Goal: Information Seeking & Learning: Learn about a topic

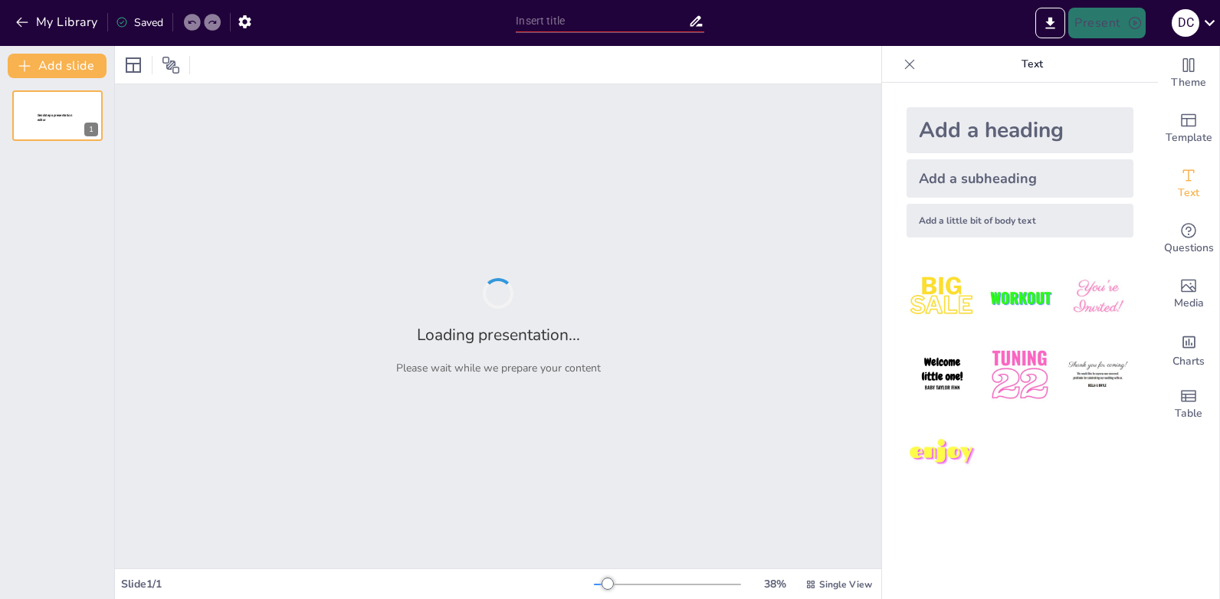
type input "Impacto de la 'Anti-teoría' Norteamericana en la Comunicación de [GEOGRAPHIC_DA…"
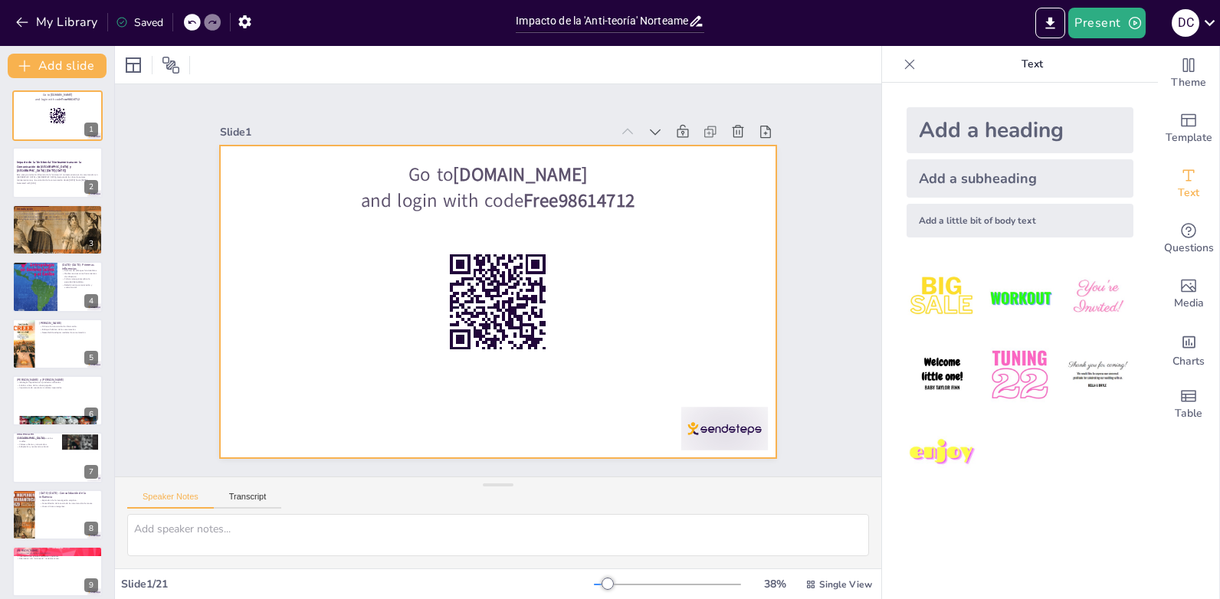
checkbox input "true"
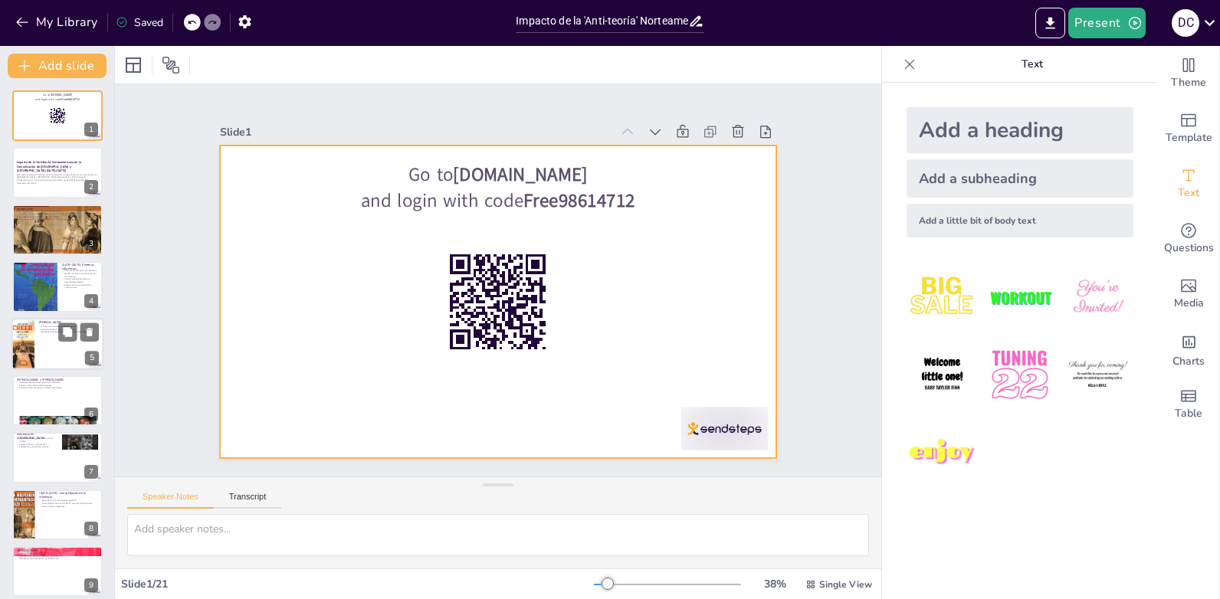
checkbox input "true"
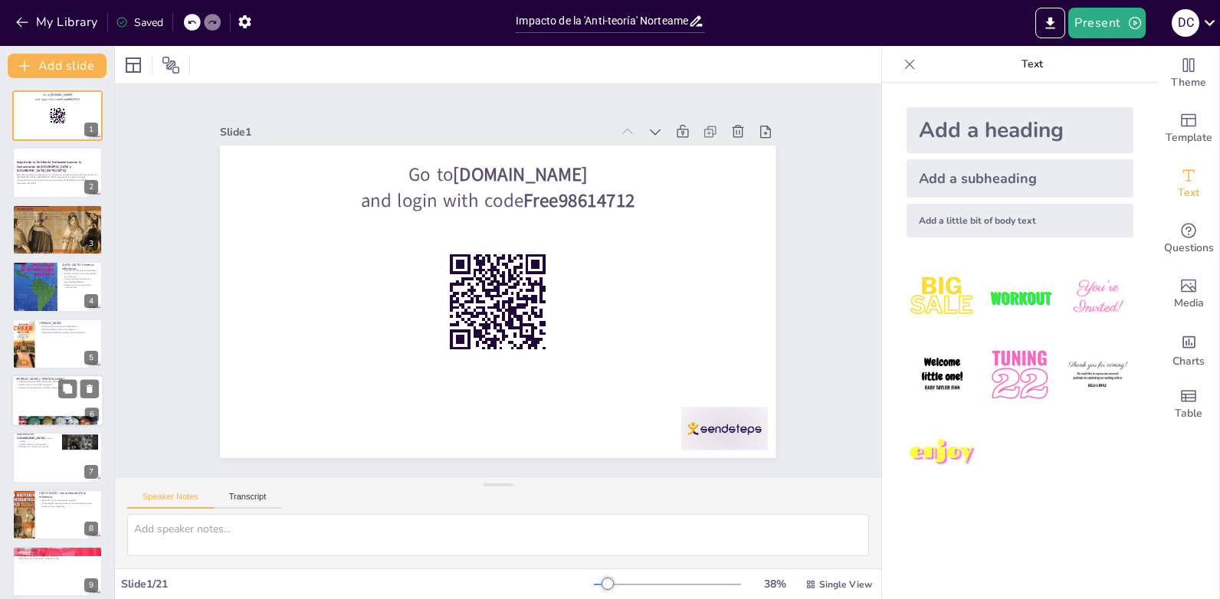
checkbox input "true"
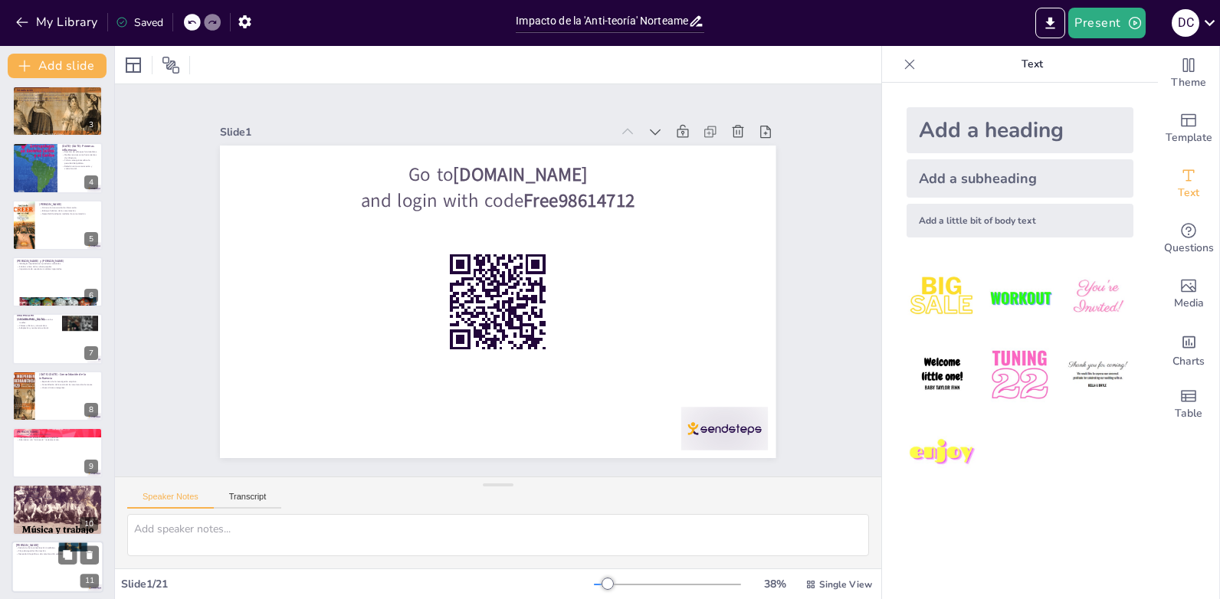
checkbox input "true"
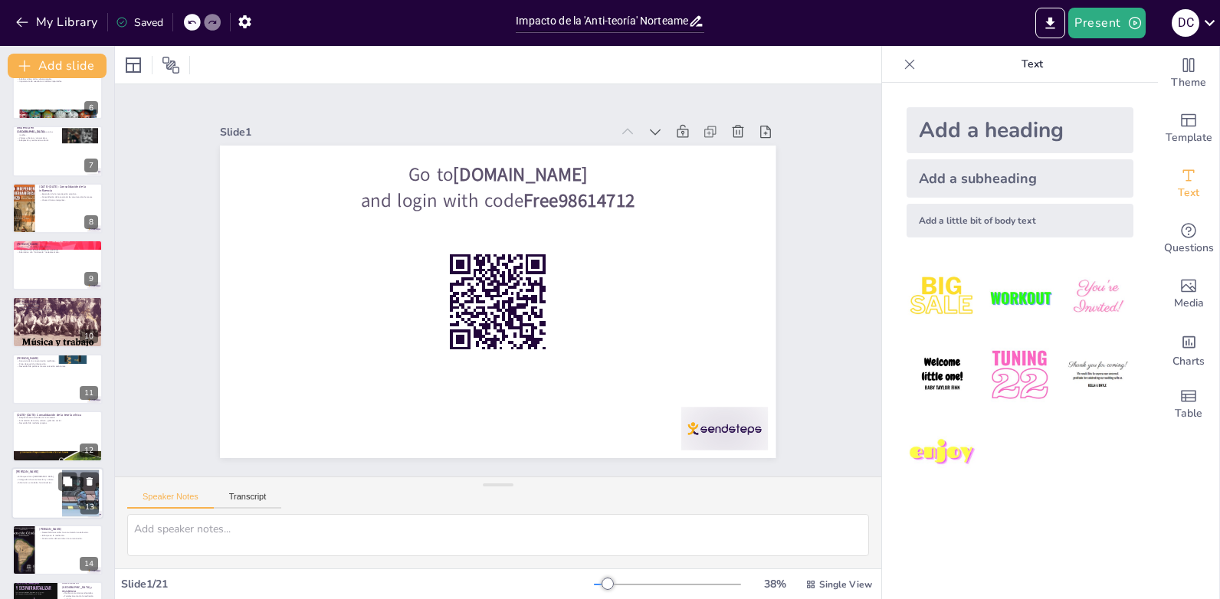
checkbox input "true"
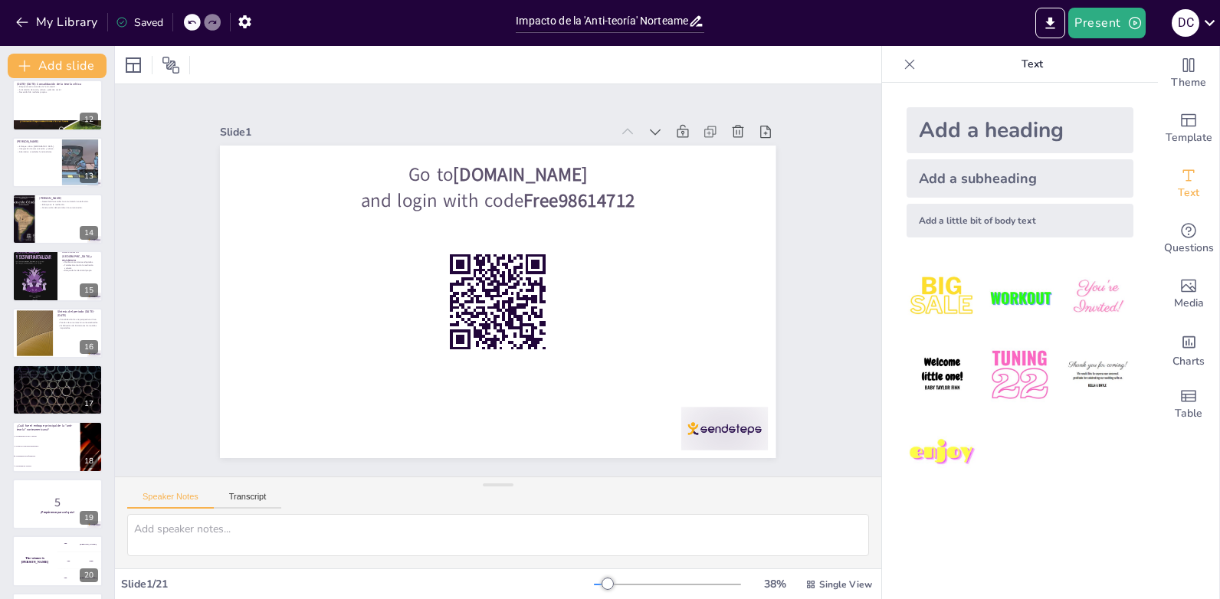
checkbox input "true"
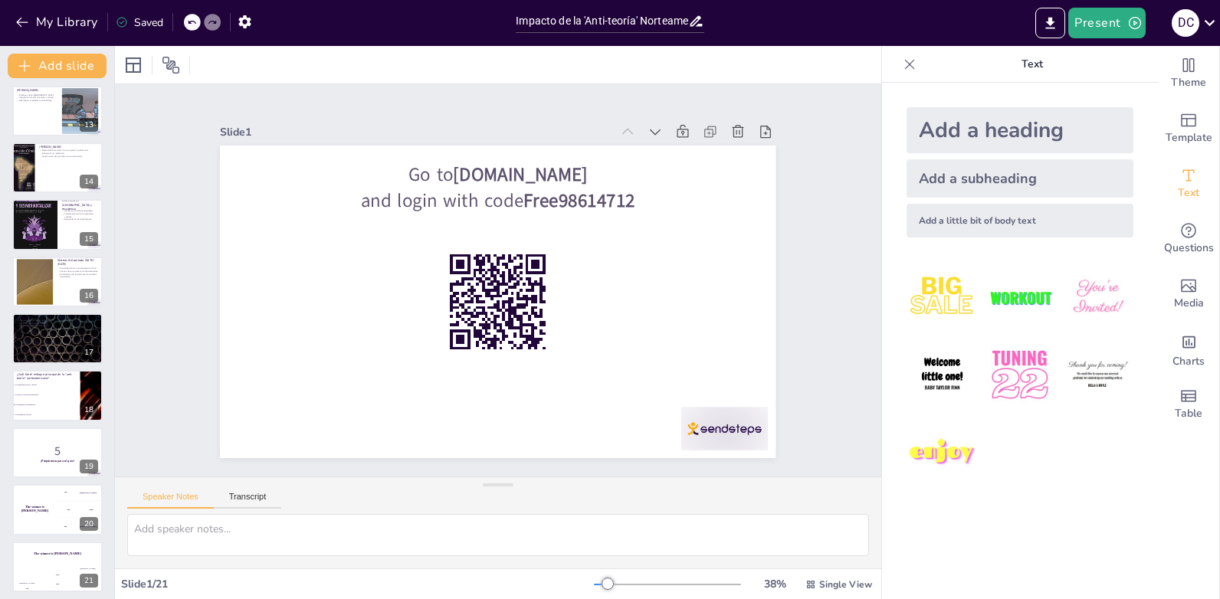
checkbox input "true"
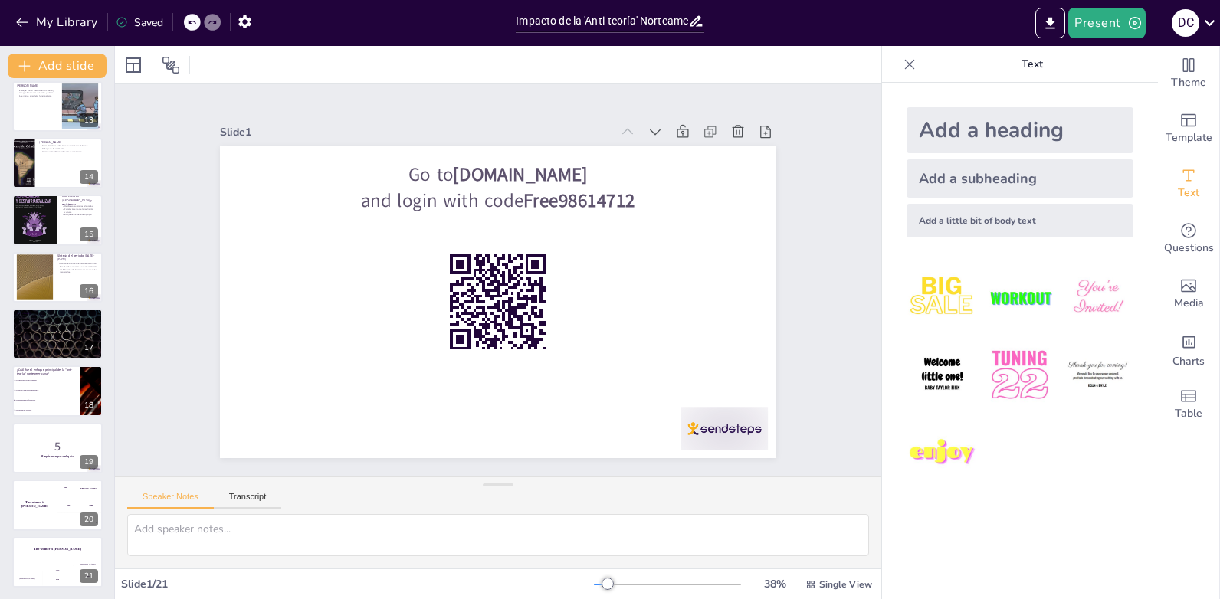
scroll to position [694, 0]
checkbox input "true"
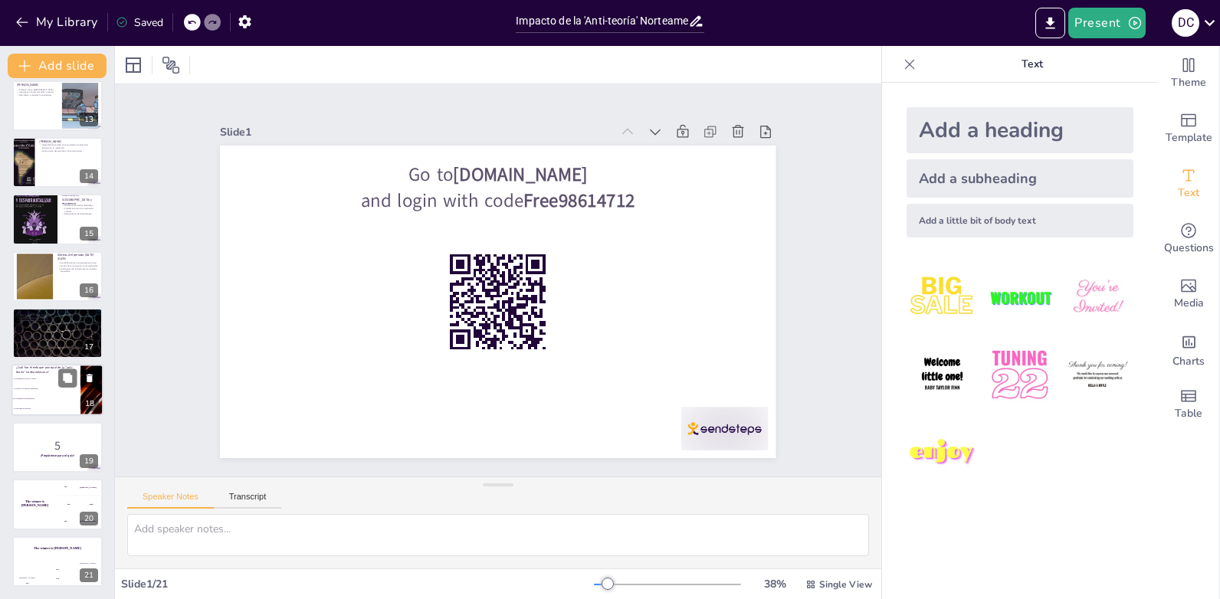
checkbox input "true"
click at [40, 369] on p "¿Cuál fue el enfoque principal de la "anti-teoría" norteamericana?" at bounding box center [46, 370] width 60 height 8
checkbox input "true"
type textarea "La respuesta correcta es "La transmisión de información", ya que la "anti-teorí…"
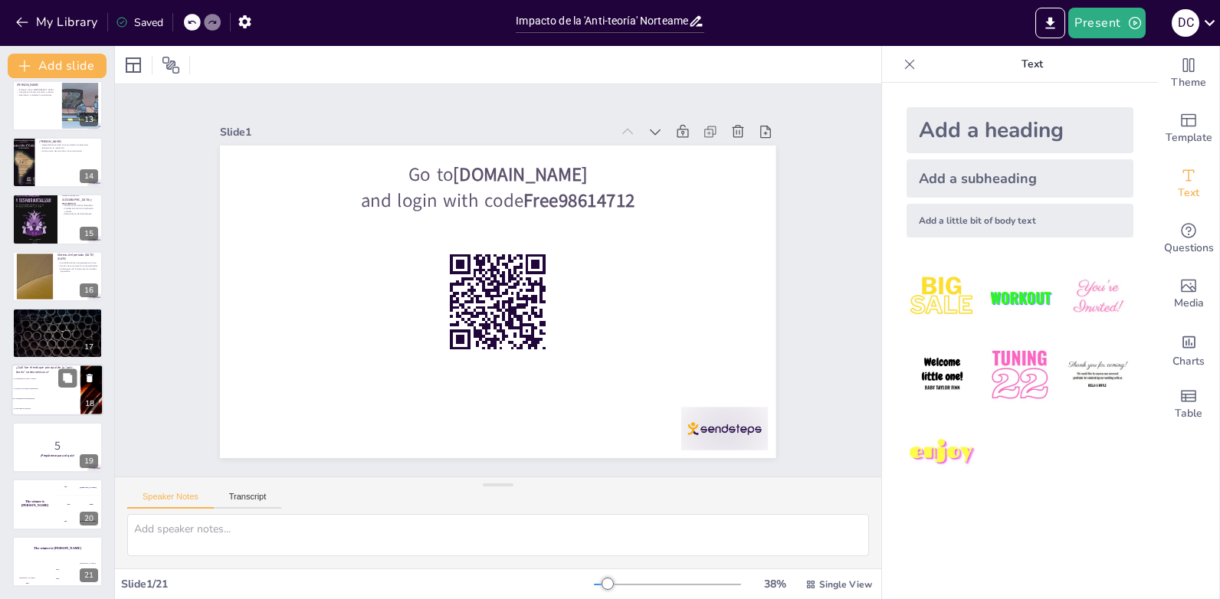
checkbox input "true"
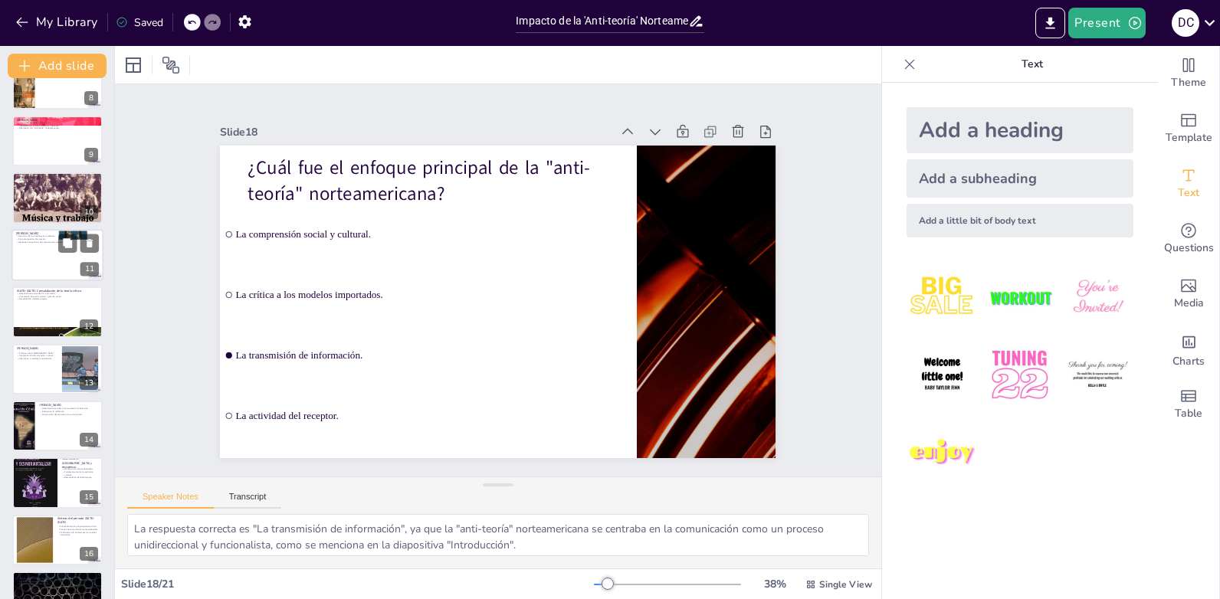
checkbox input "true"
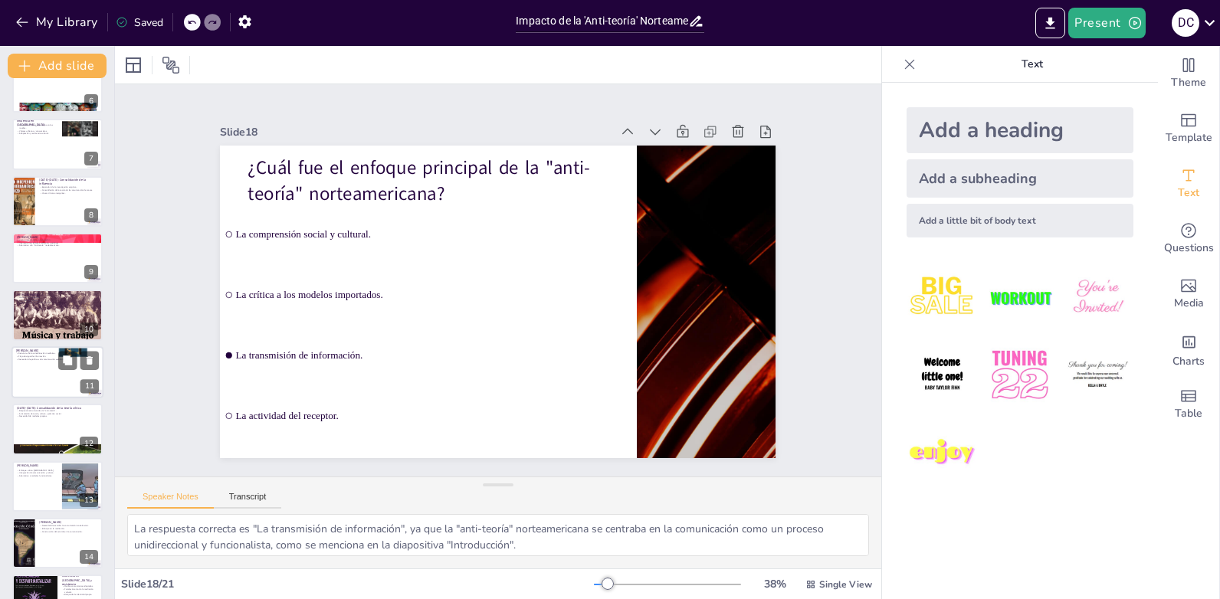
checkbox input "true"
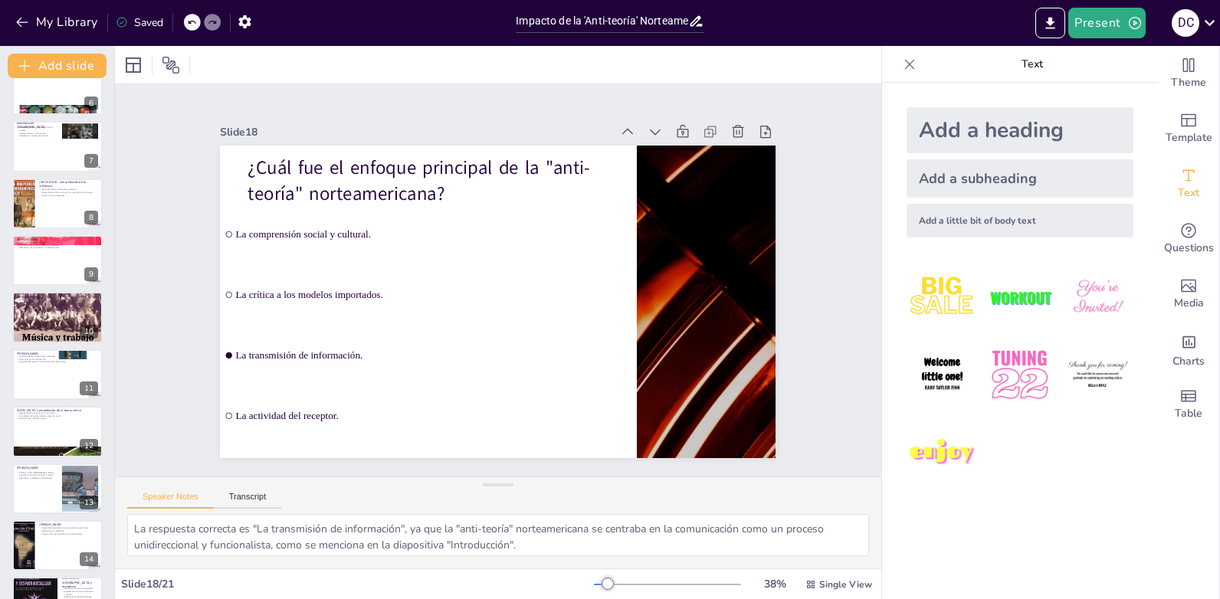
checkbox input "true"
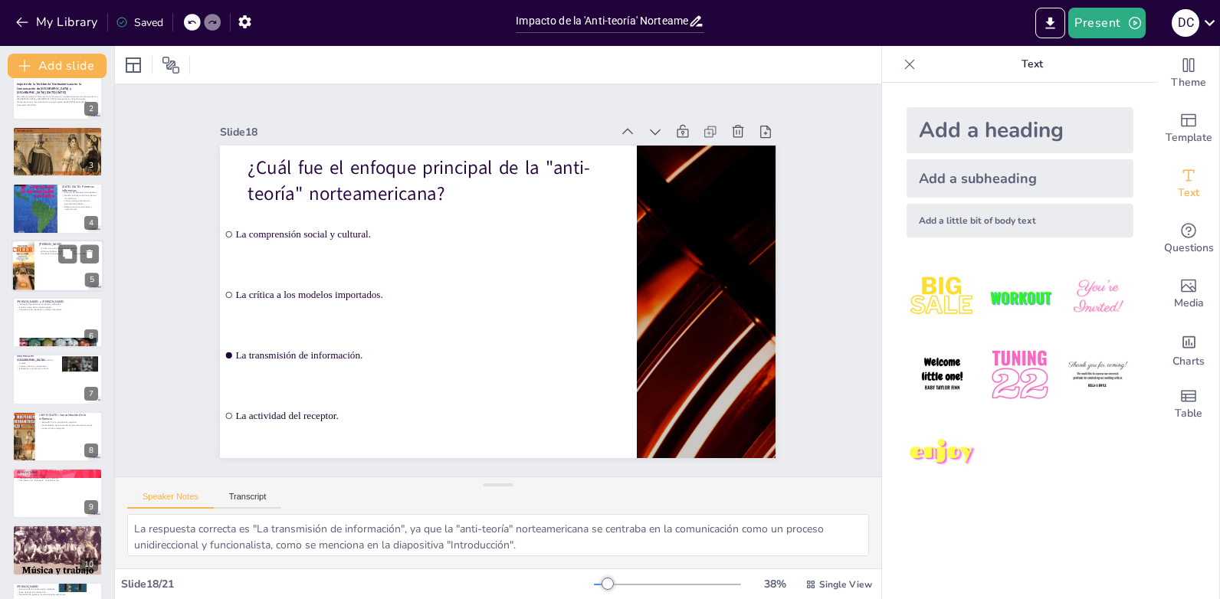
checkbox input "true"
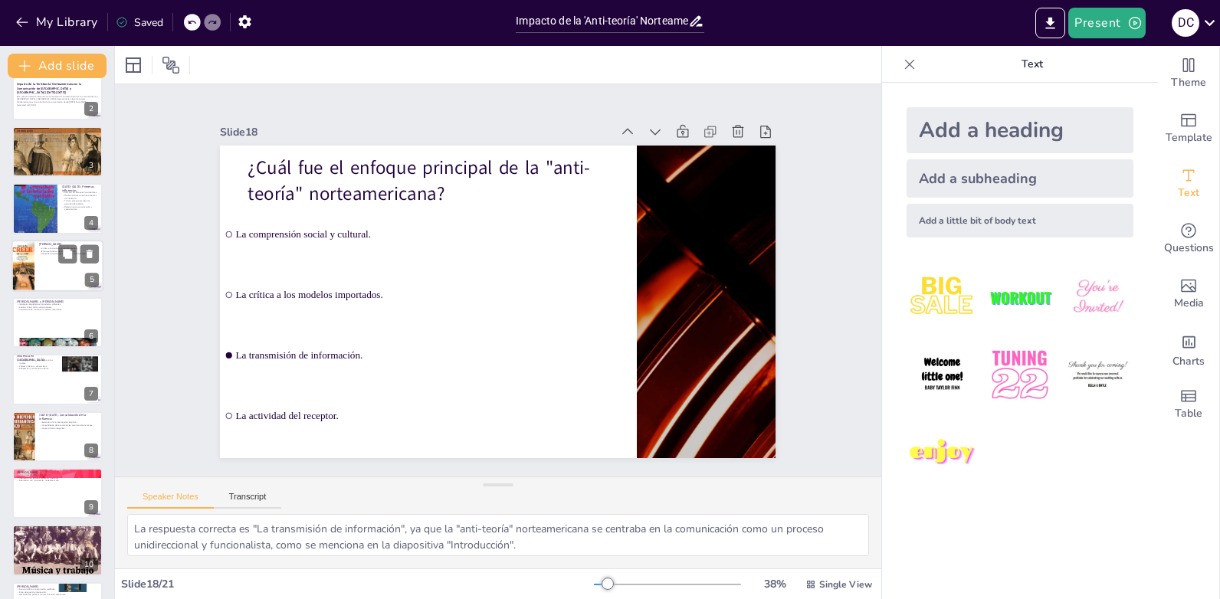
checkbox input "true"
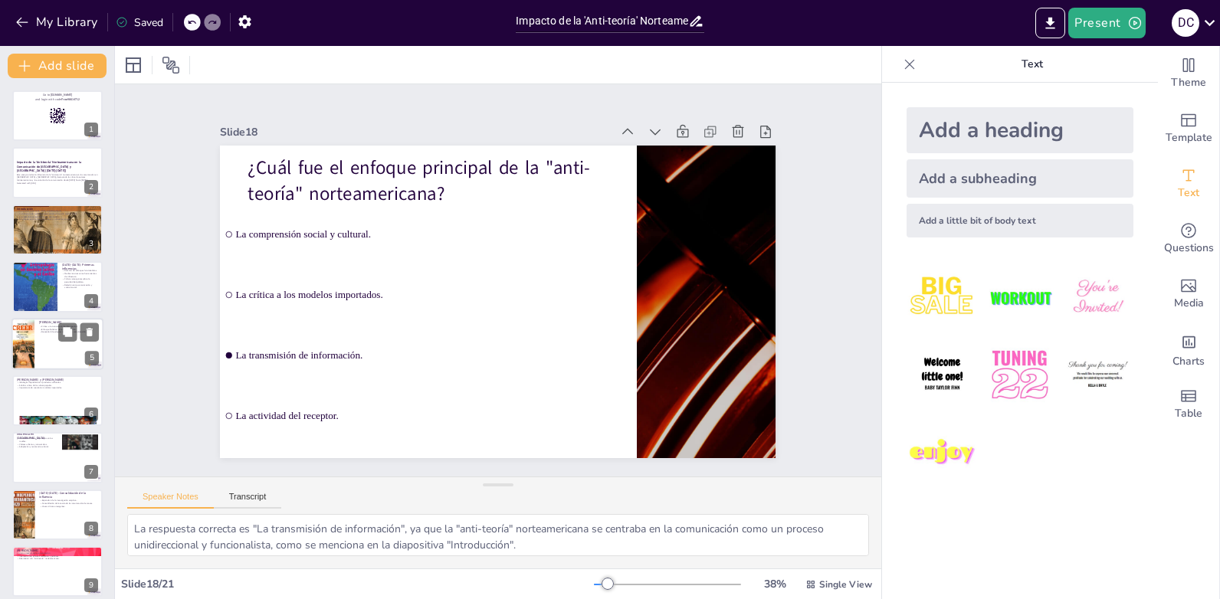
checkbox input "true"
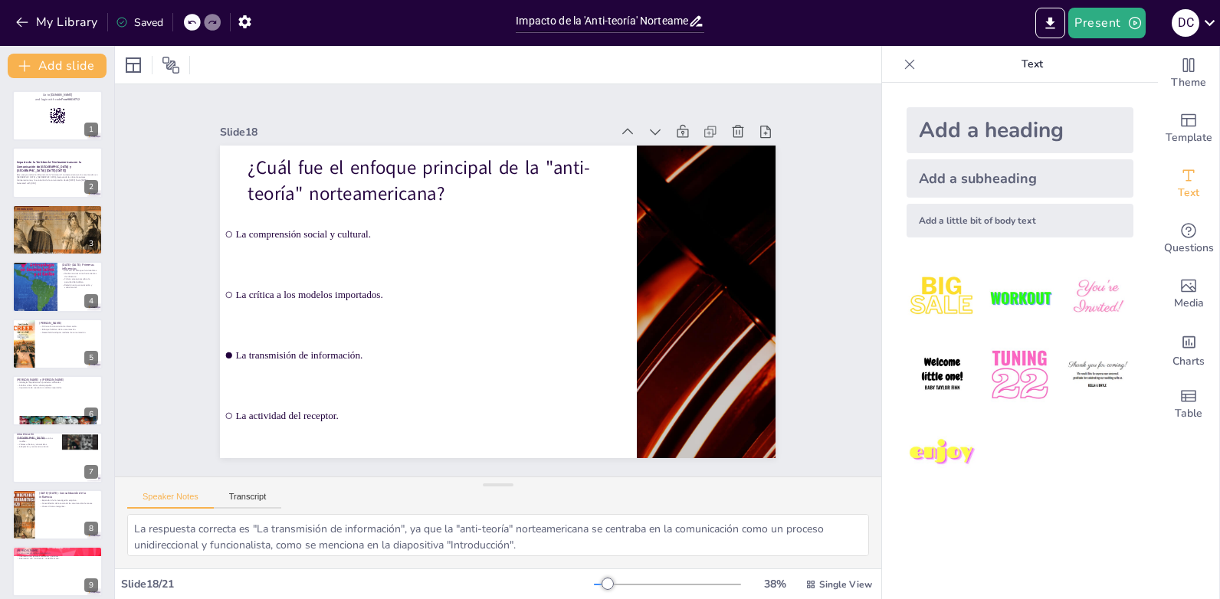
checkbox input "true"
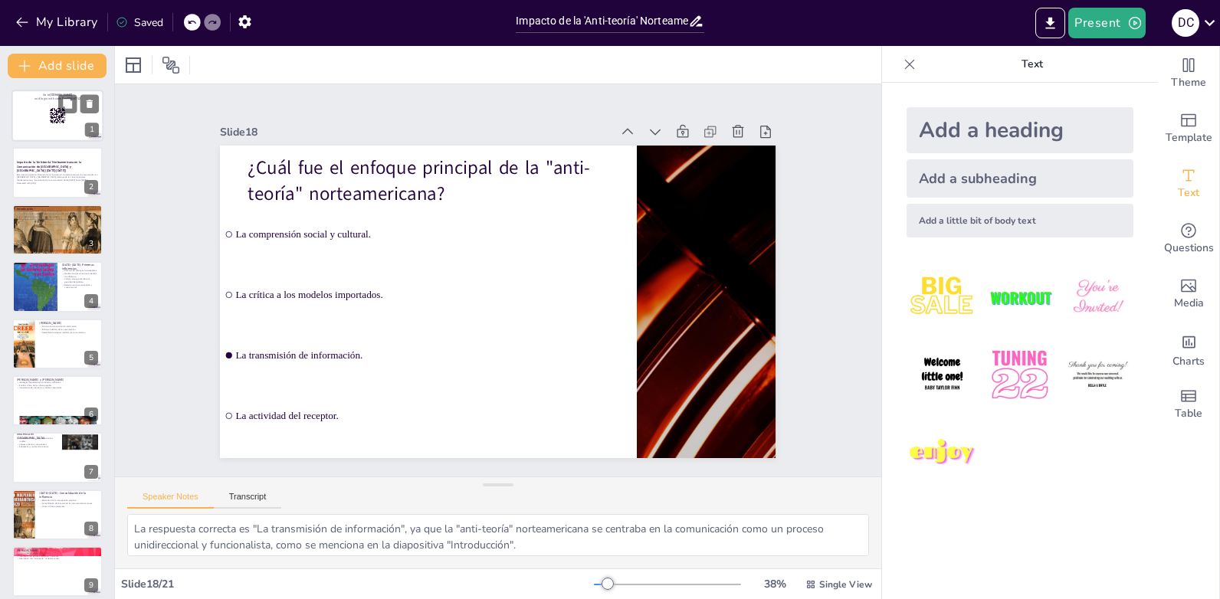
checkbox input "true"
click at [52, 124] on div at bounding box center [57, 116] width 92 height 52
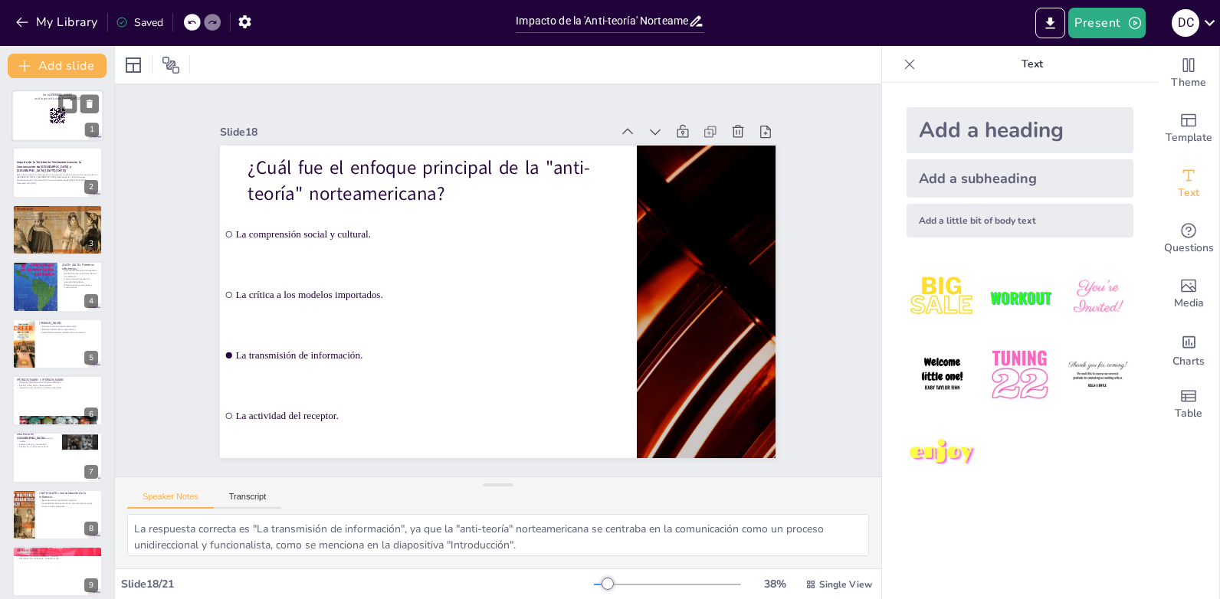
checkbox input "true"
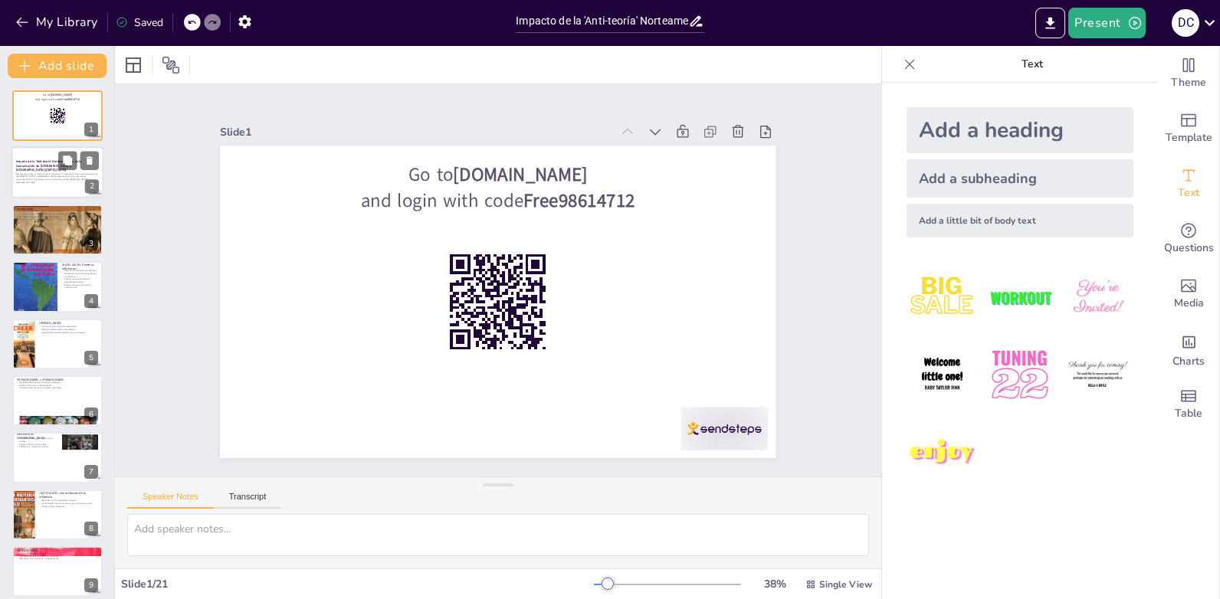
click at [57, 176] on p "Este ensayo analiza la influencia de la “anti-teoría” norteamericana en la comu…" at bounding box center [57, 176] width 83 height 8
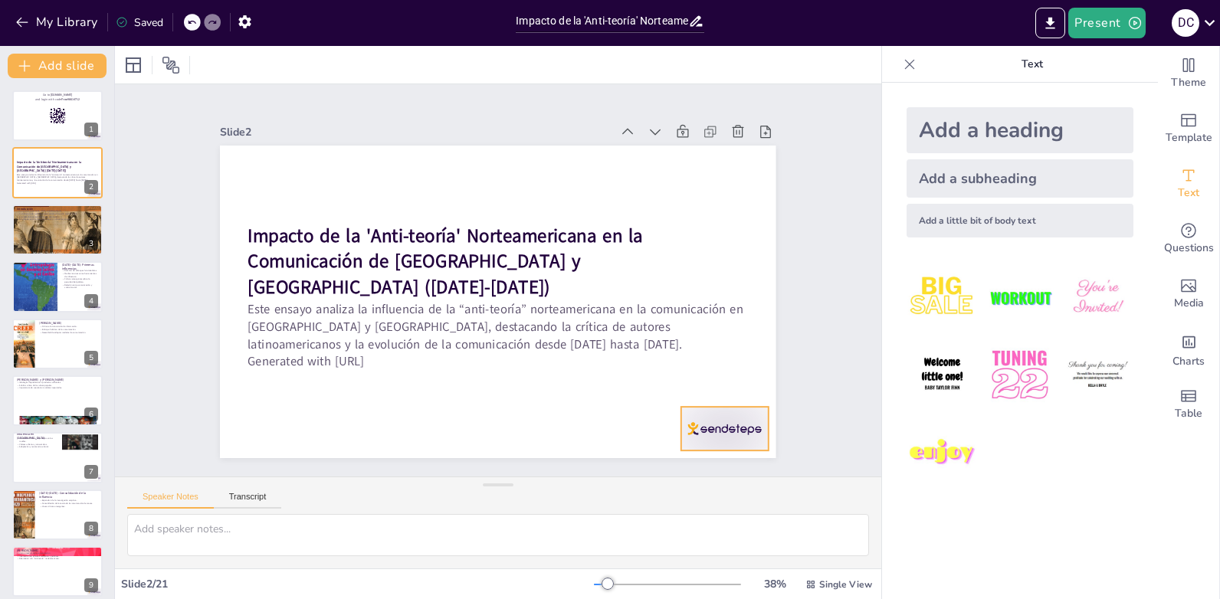
click at [685, 428] on div at bounding box center [724, 429] width 87 height 44
click at [723, 413] on icon at bounding box center [711, 423] width 21 height 21
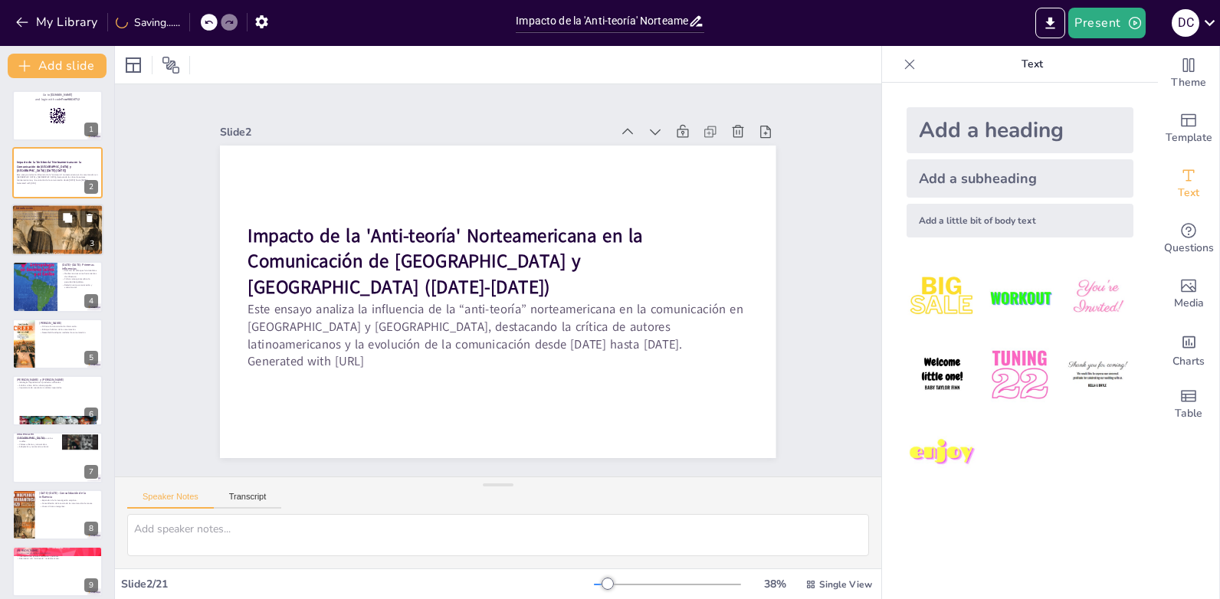
click at [42, 241] on div at bounding box center [57, 230] width 92 height 142
checkbox input "true"
type textarea "La idea de que la comunicación es un campo interdisciplinario resalta la import…"
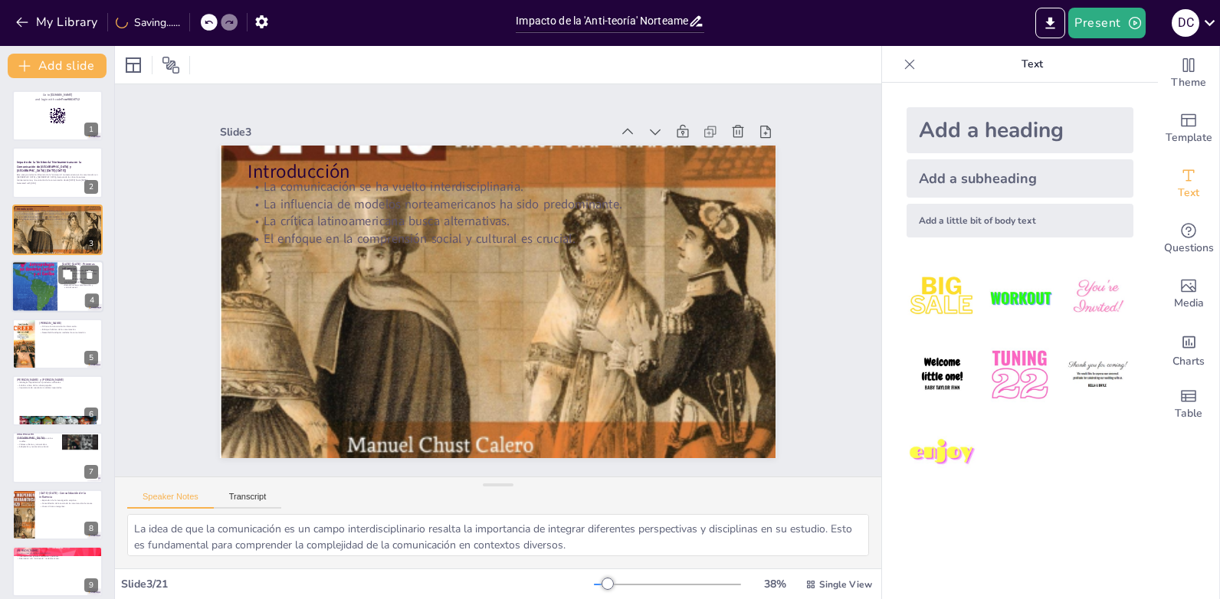
click at [42, 272] on div at bounding box center [34, 286] width 46 height 61
checkbox input "true"
type textarea "Durante este periodo, los enfoques funcionalistas se convirtieron en la norma, …"
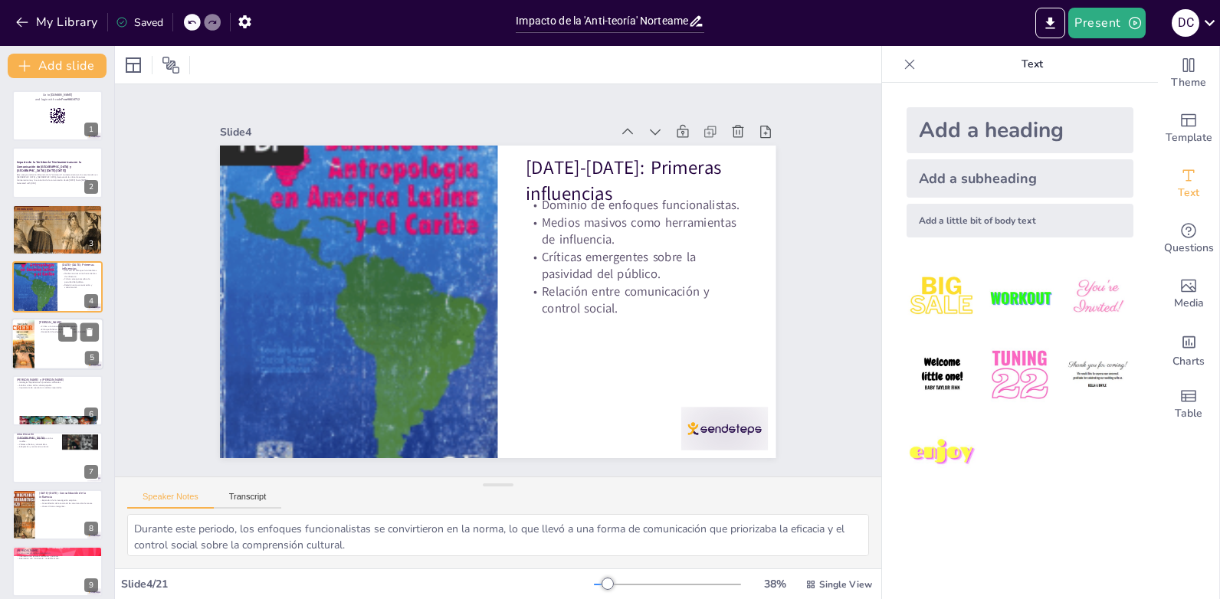
click at [43, 330] on p "Enfoque holístico de la comunicación." at bounding box center [69, 329] width 60 height 3
checkbox input "true"
type textarea "La crítica [PERSON_NAME] a la visión tradicional es esencial para cuestionar la…"
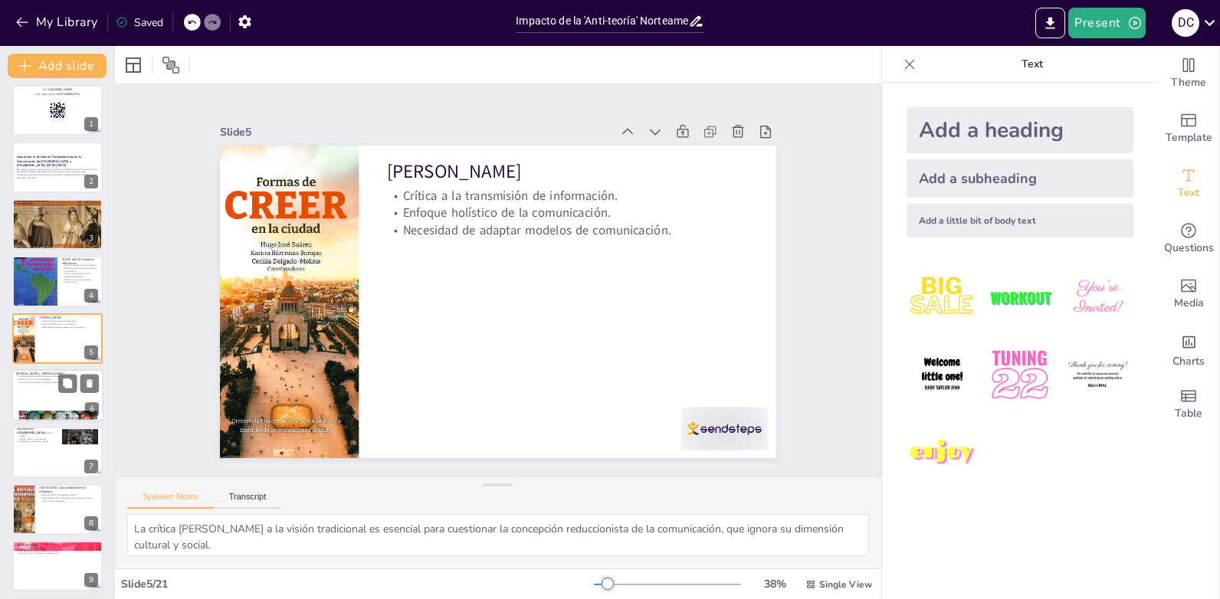
click at [52, 409] on div at bounding box center [57, 395] width 92 height 52
checkbox input "true"
type textarea "La identificación de ideologías capitalistas en productos culturales es crucial…"
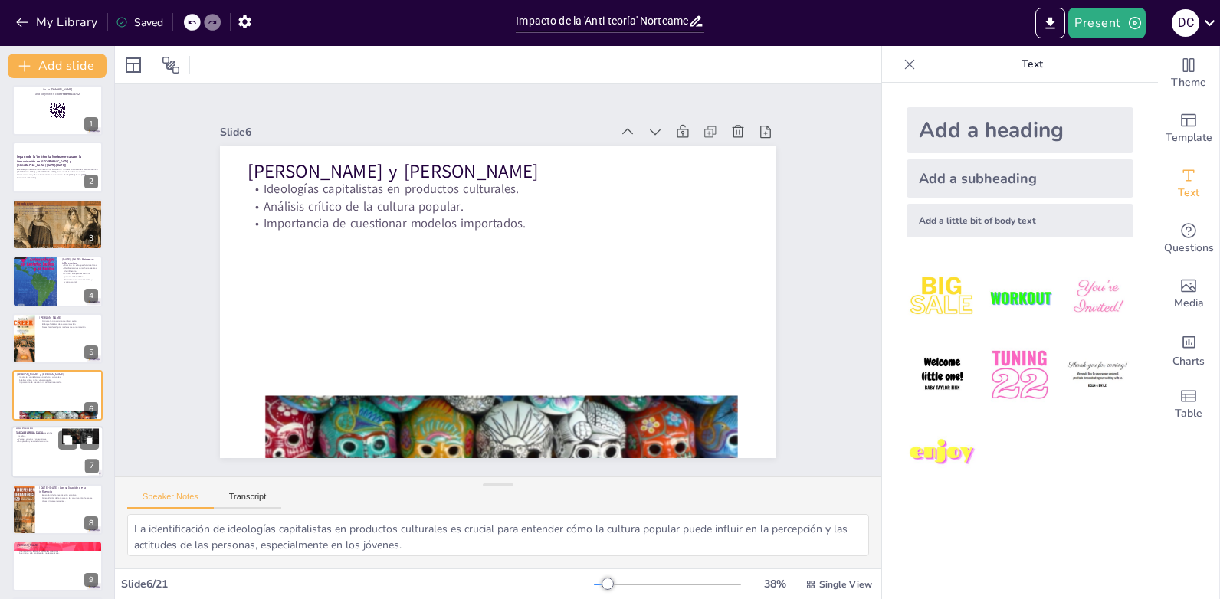
scroll to position [62, 0]
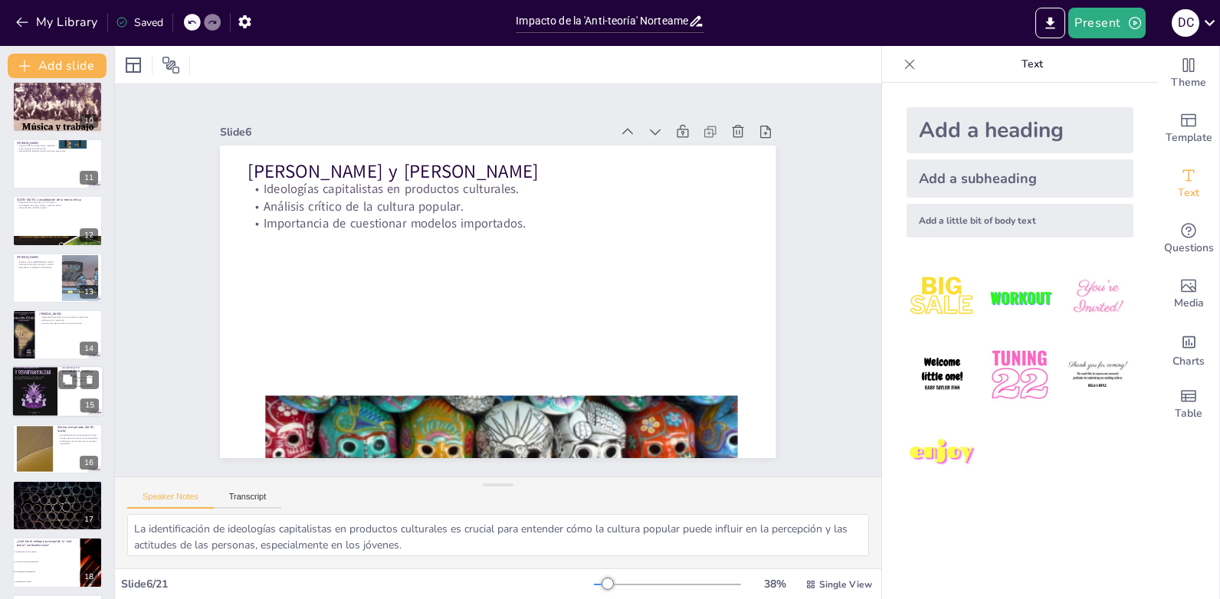
click at [40, 402] on div at bounding box center [34, 391] width 46 height 61
checkbox input "true"
type textarea "La aparición de medios comunitarios adaptados es un signo positivo de resistenc…"
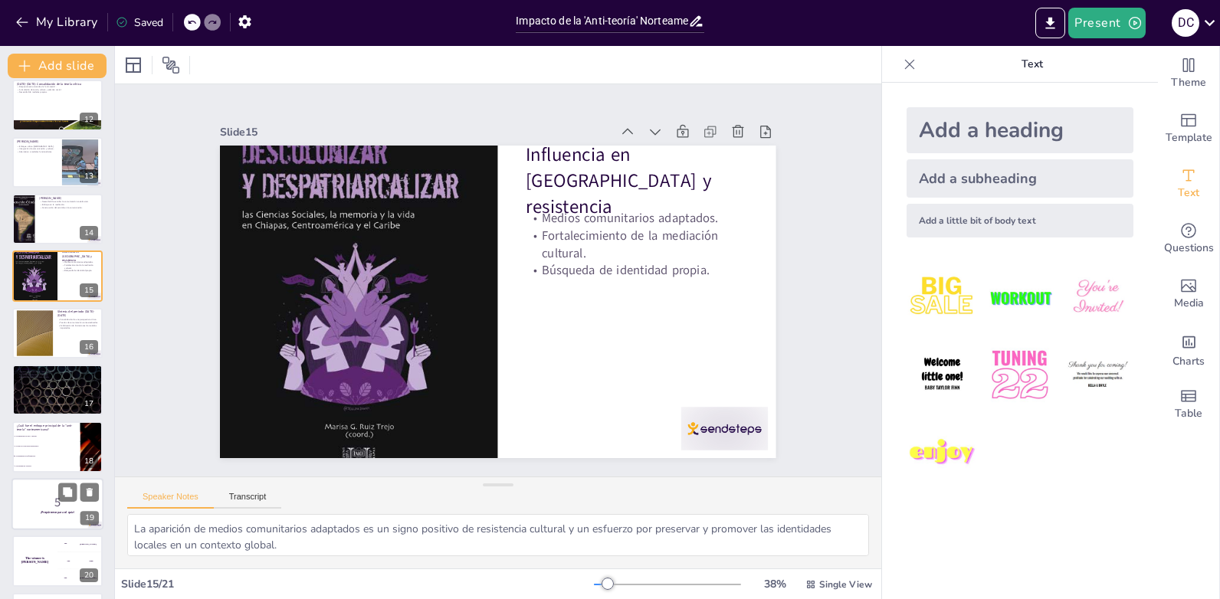
scroll to position [694, 0]
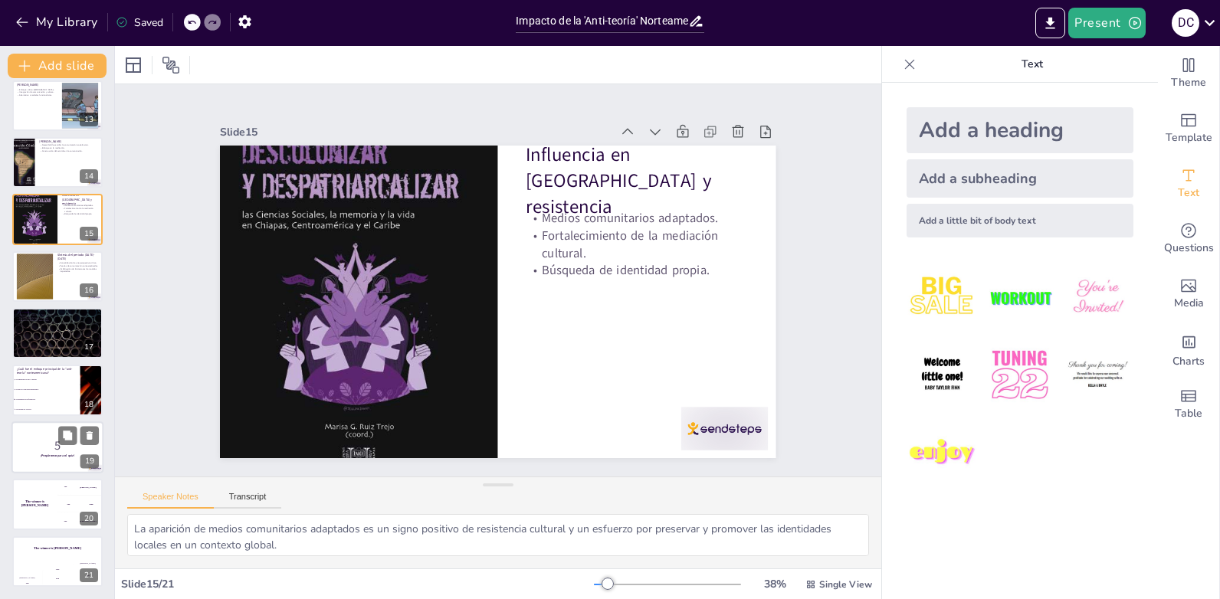
checkbox input "true"
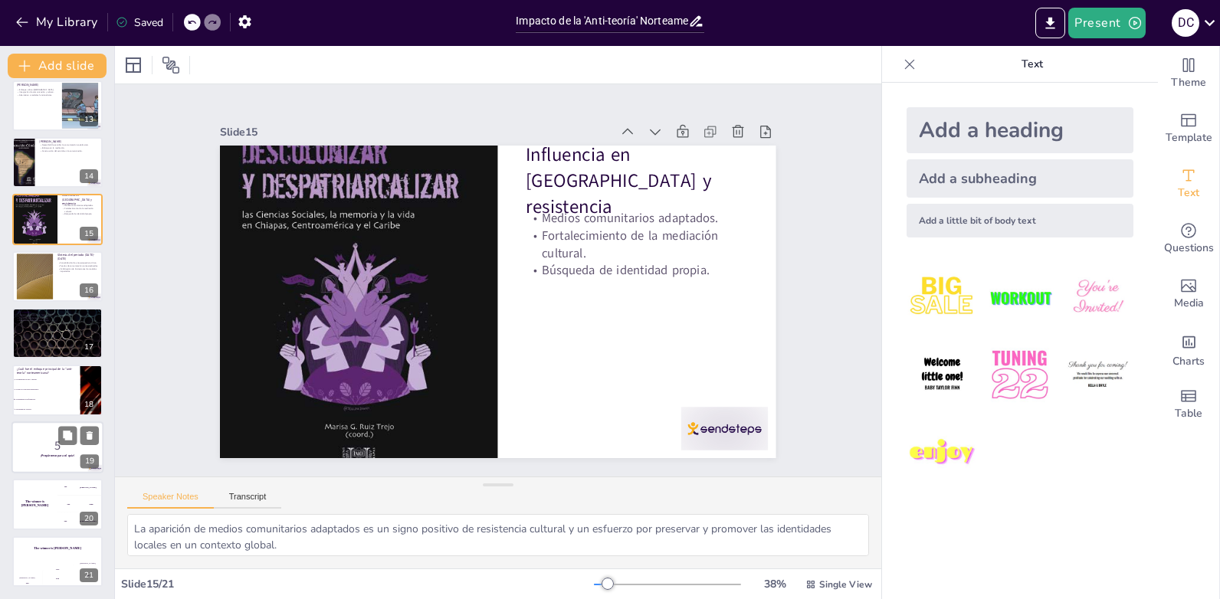
checkbox input "true"
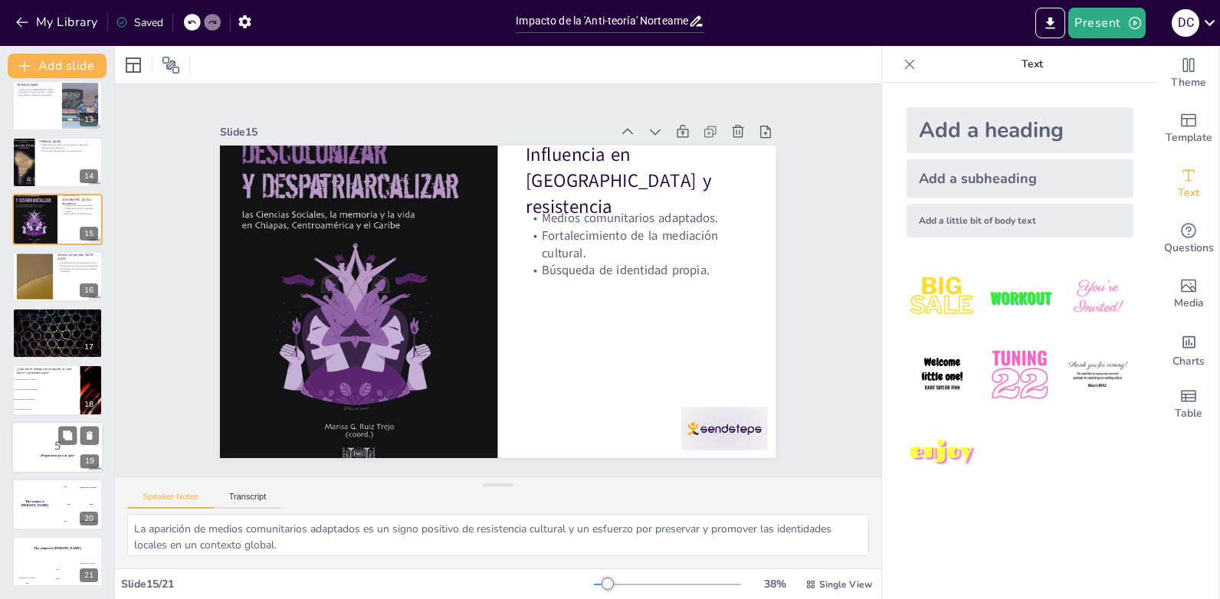
click at [33, 461] on div at bounding box center [57, 448] width 92 height 52
checkbox input "true"
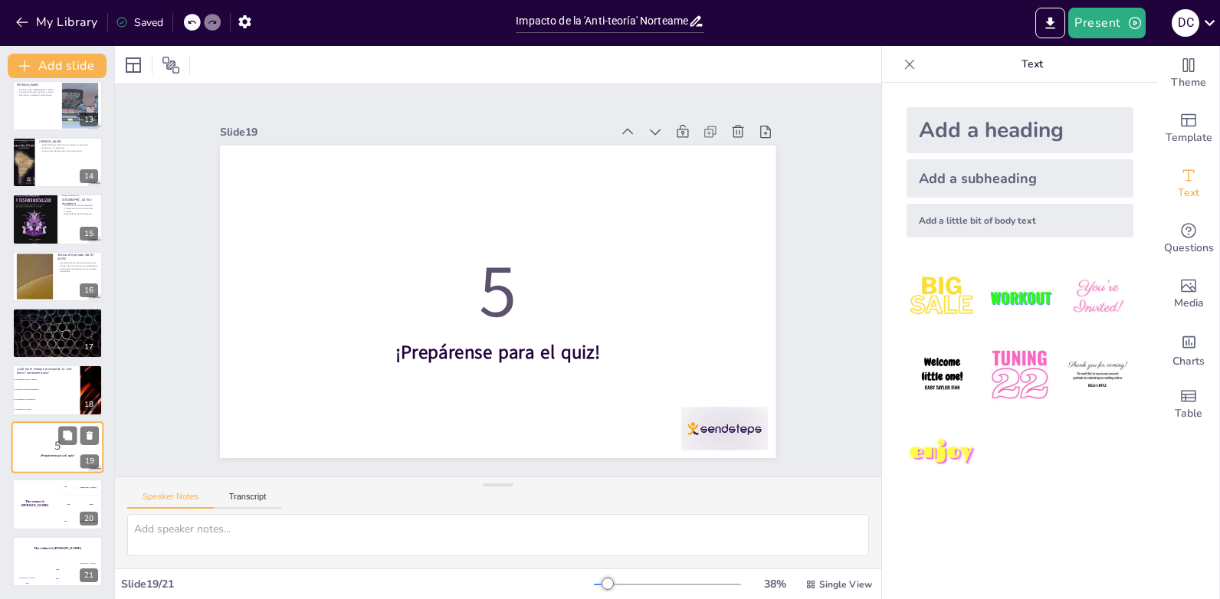
checkbox input "true"
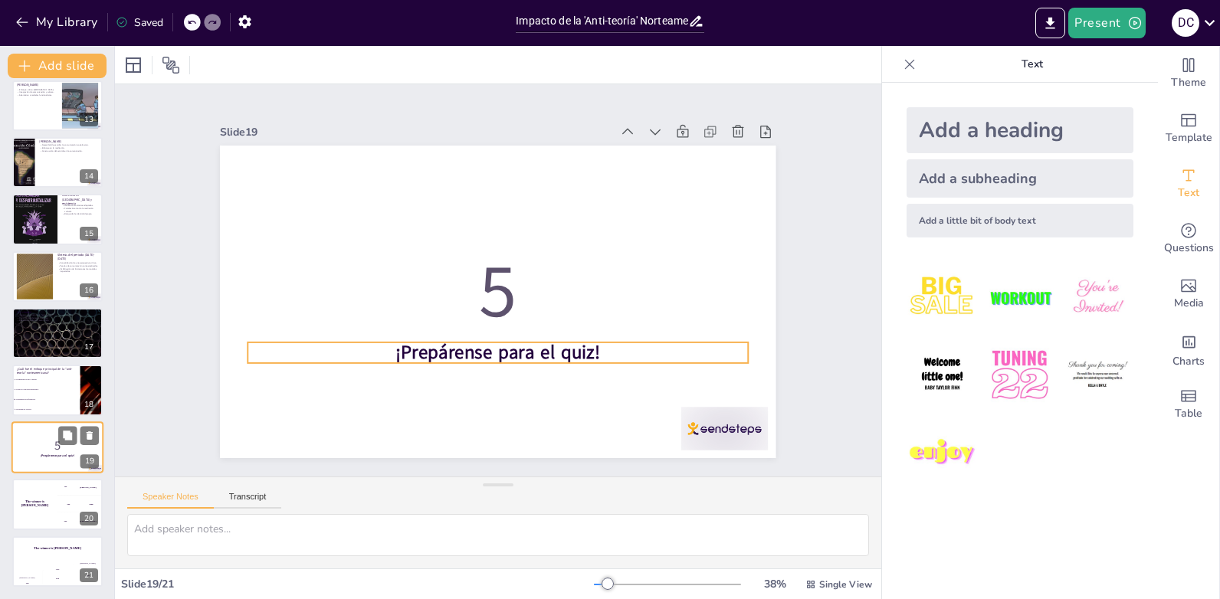
checkbox input "true"
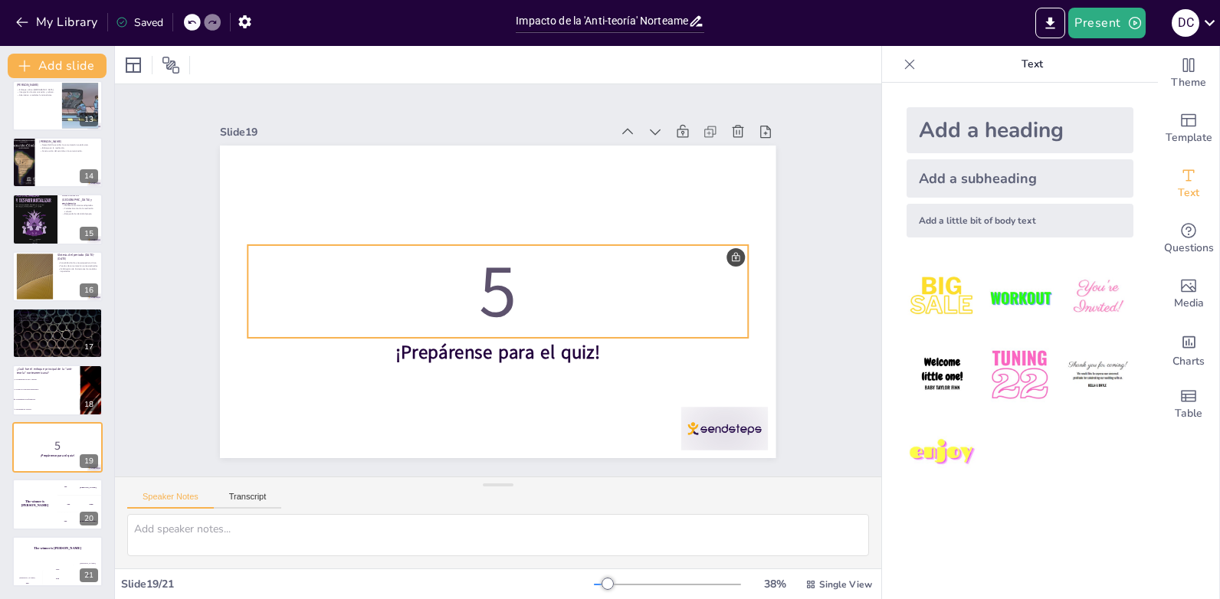
checkbox input "true"
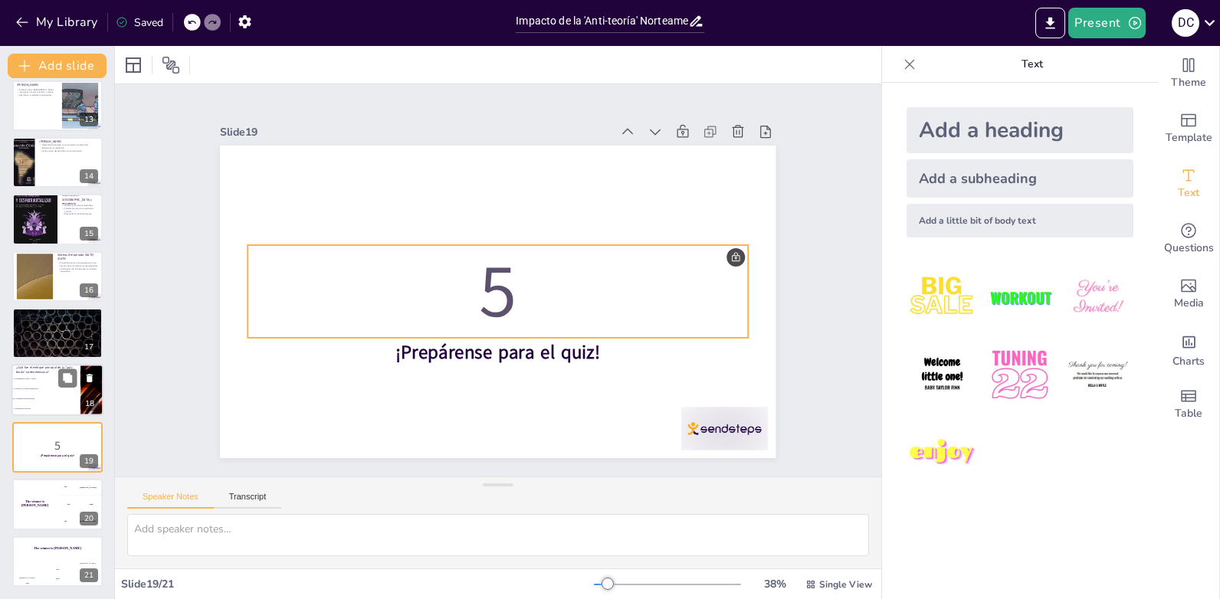
checkbox input "true"
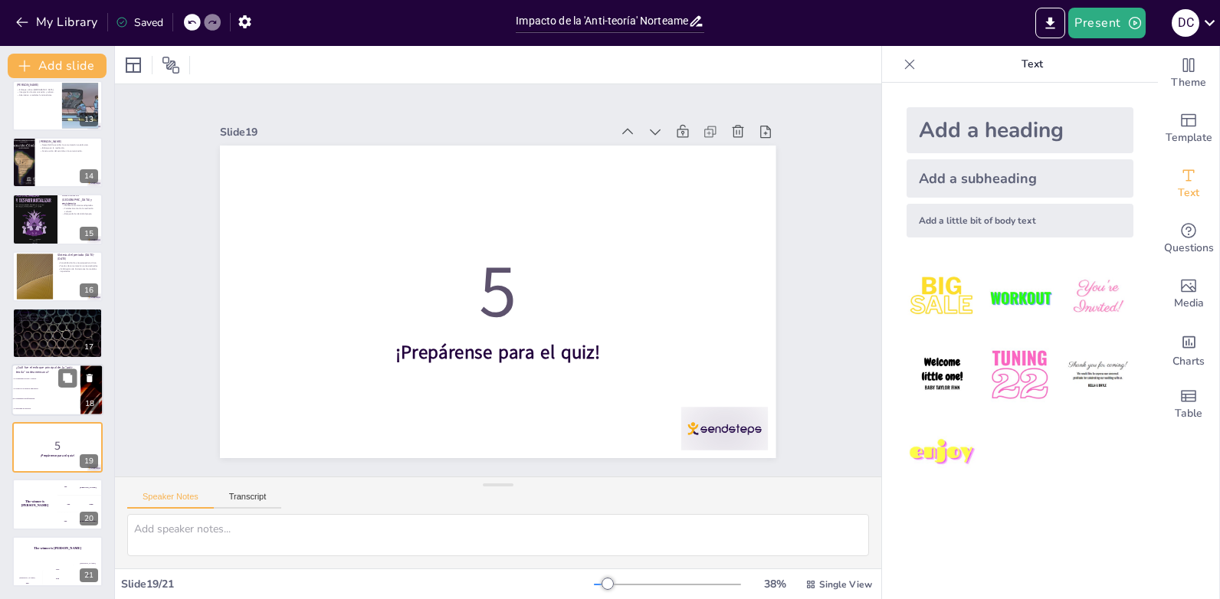
checkbox input "true"
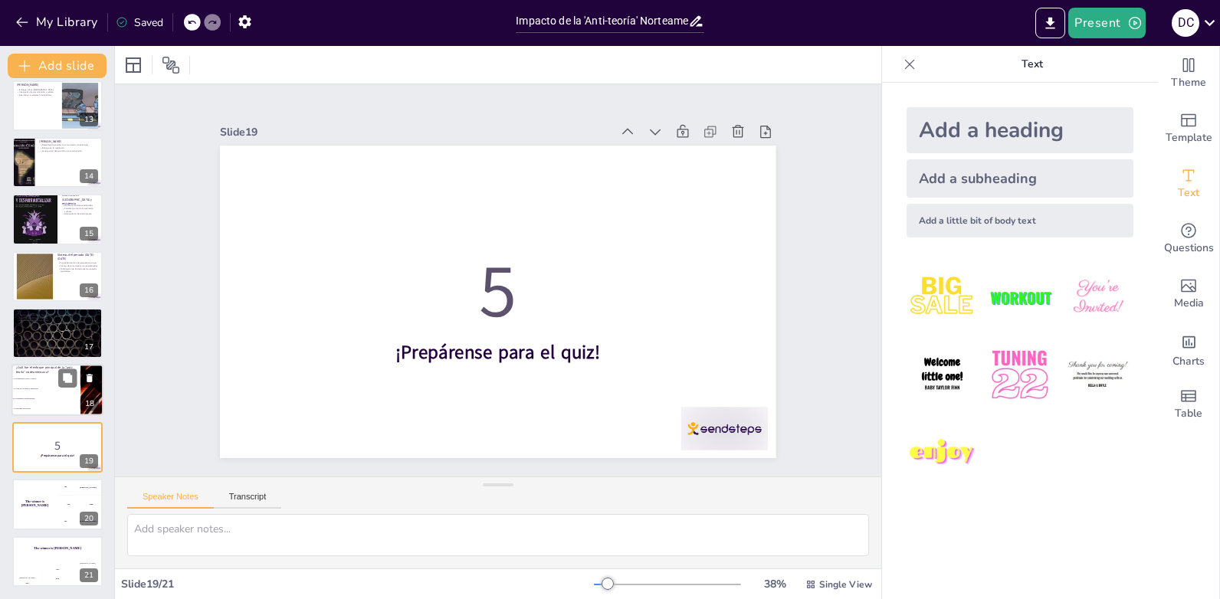
checkbox input "true"
click at [41, 397] on li "La transmisión de información." at bounding box center [45, 400] width 69 height 10
checkbox input "true"
type textarea "La respuesta correcta es "La transmisión de información", ya que la "anti-teorí…"
checkbox input "true"
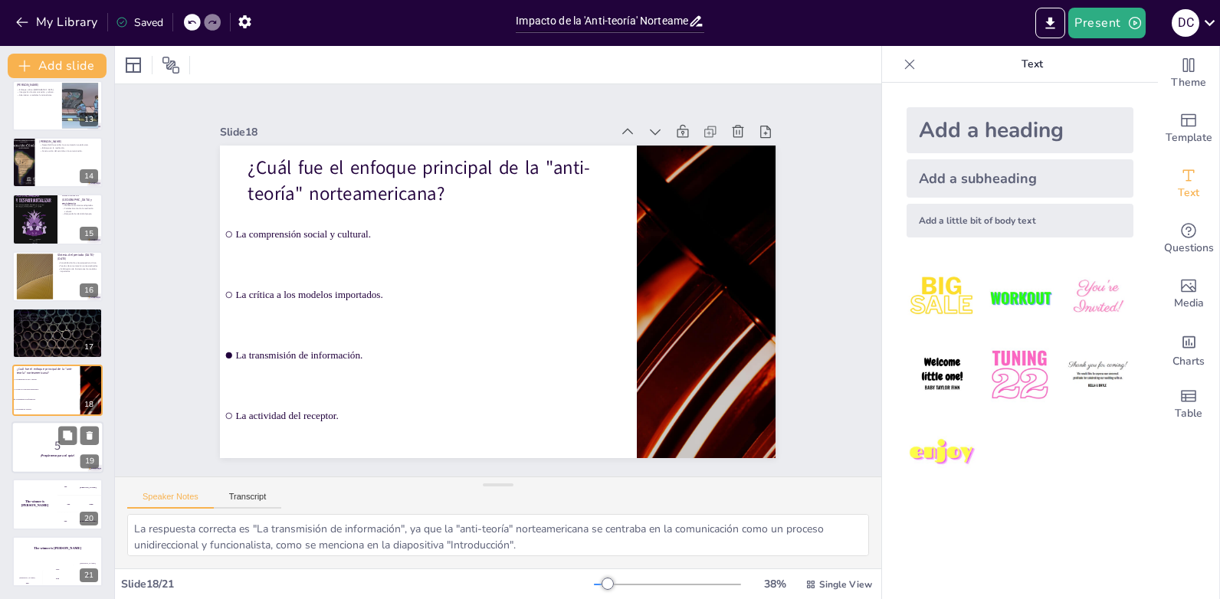
checkbox input "true"
click at [48, 451] on p "5" at bounding box center [57, 445] width 83 height 17
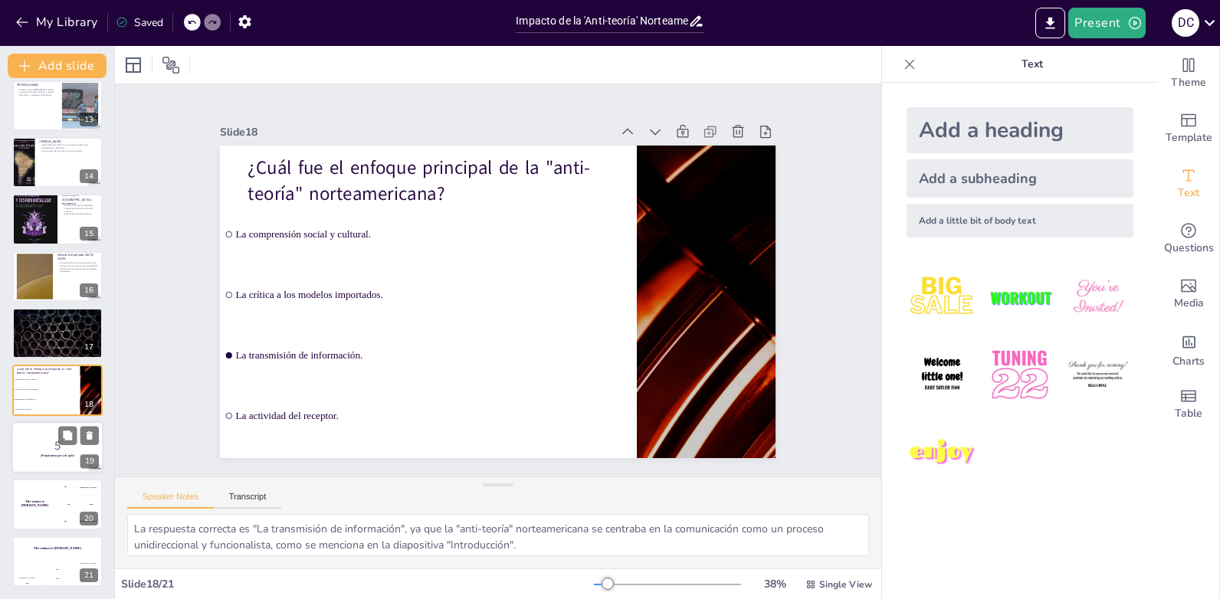
checkbox input "true"
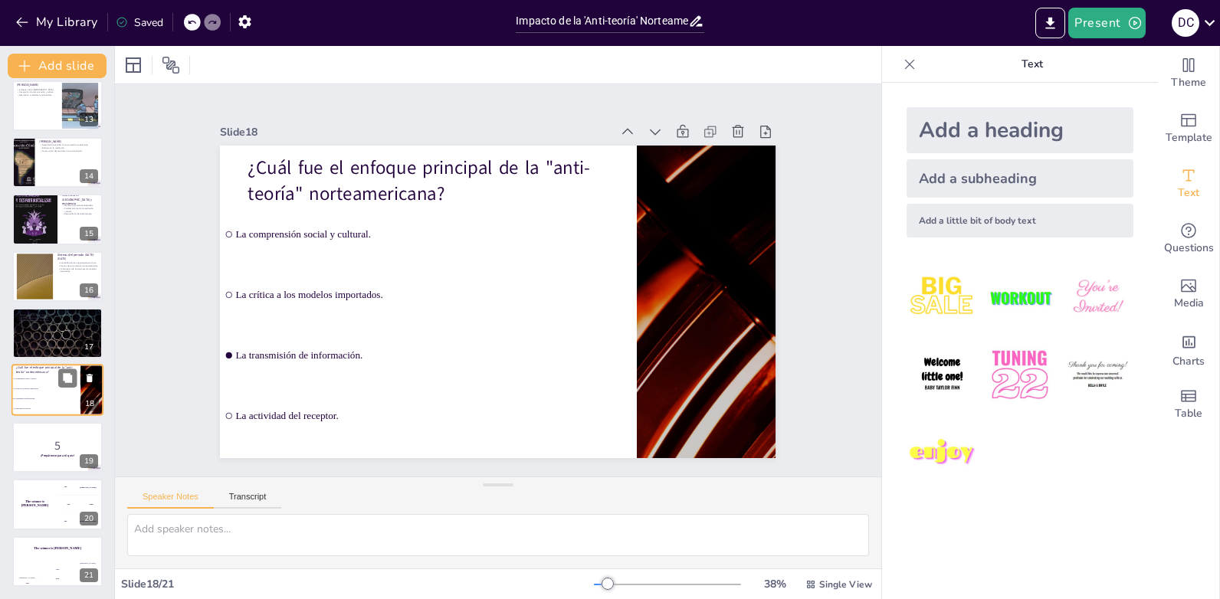
checkbox input "true"
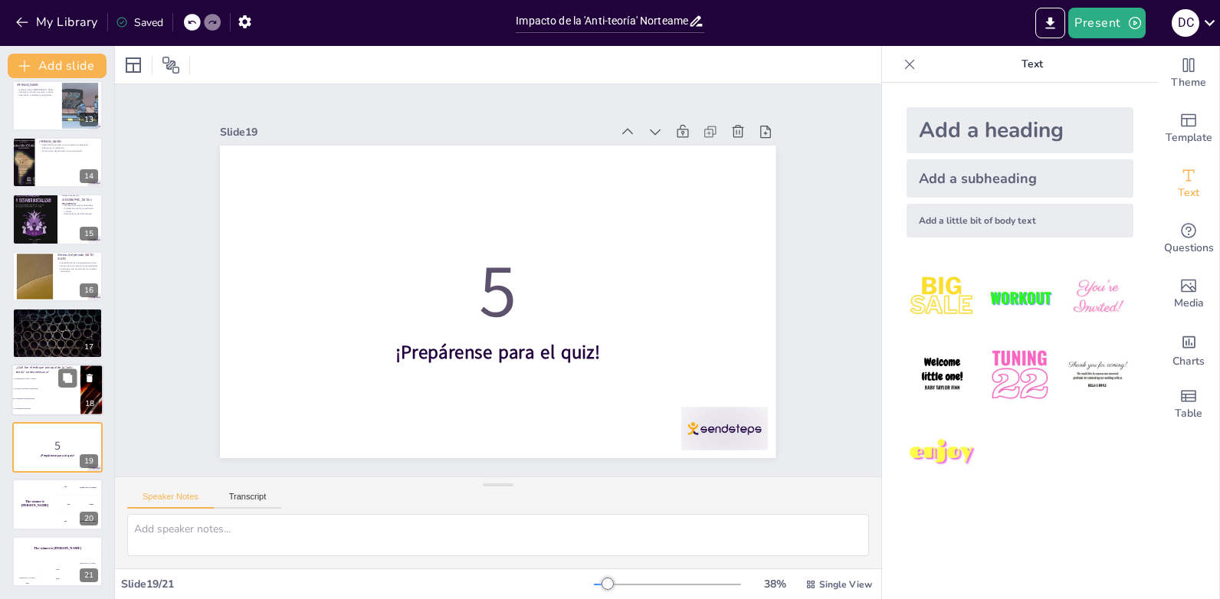
checkbox input "true"
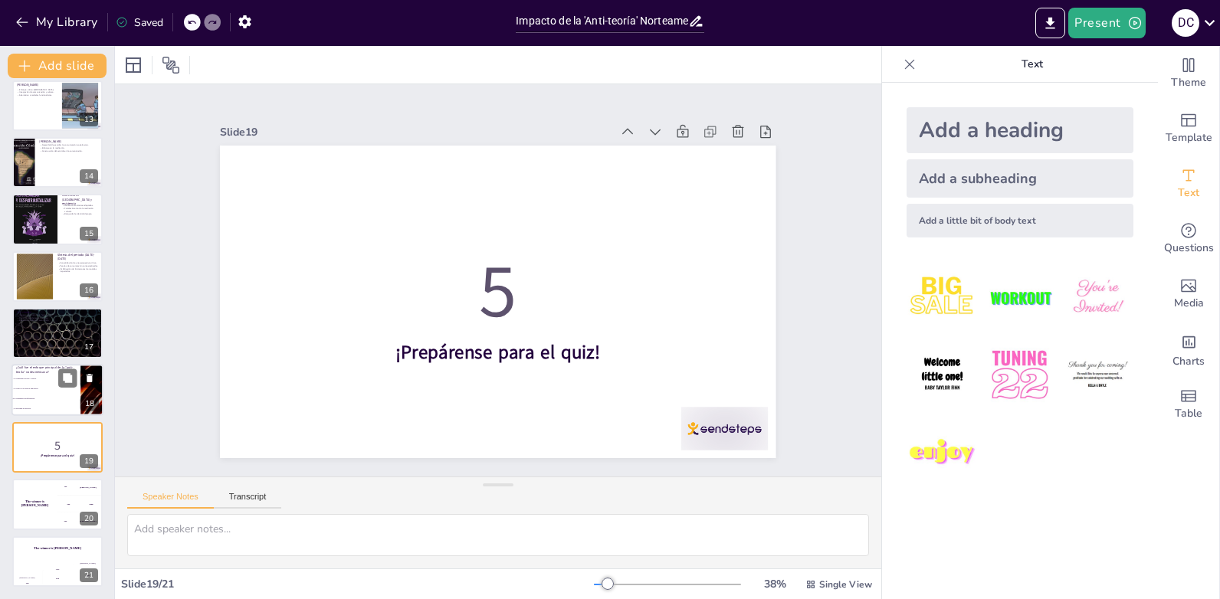
checkbox input "true"
click at [38, 395] on li "La transmisión de información." at bounding box center [45, 400] width 69 height 10
checkbox input "true"
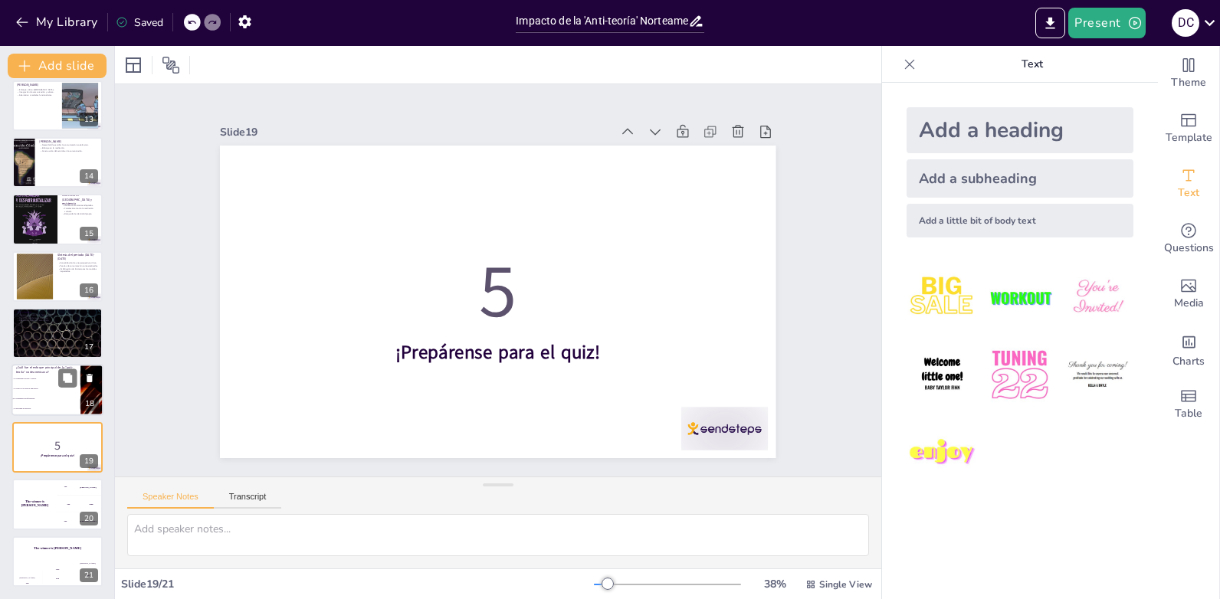
type textarea "La respuesta correcta es "La transmisión de información", ya que la "anti-teorí…"
checkbox input "true"
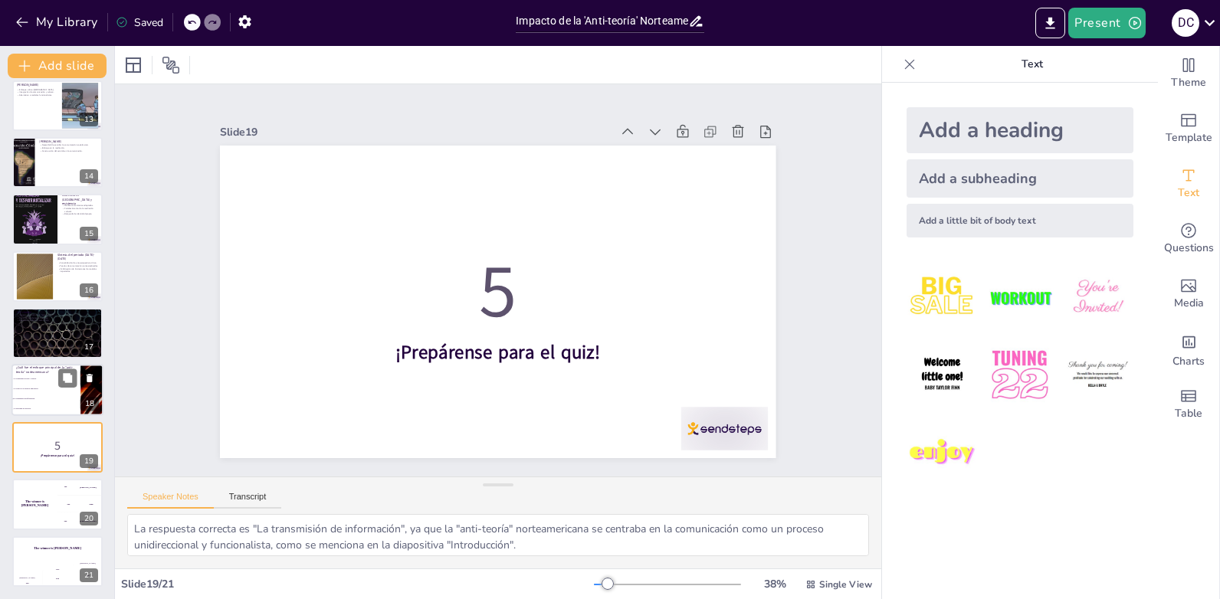
checkbox input "true"
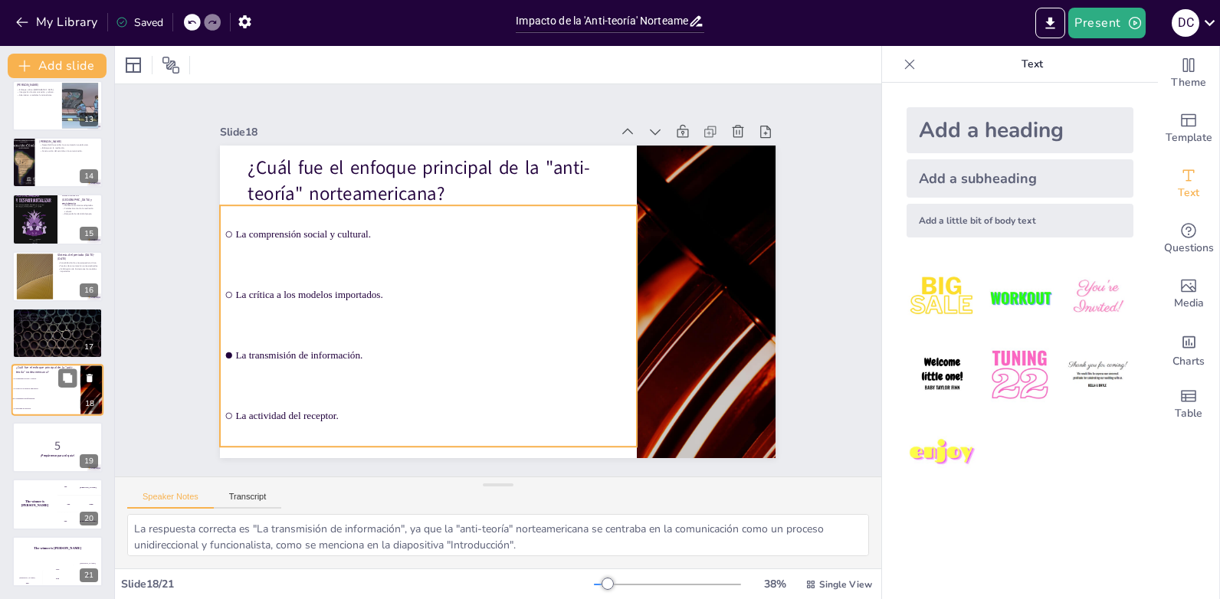
checkbox input "true"
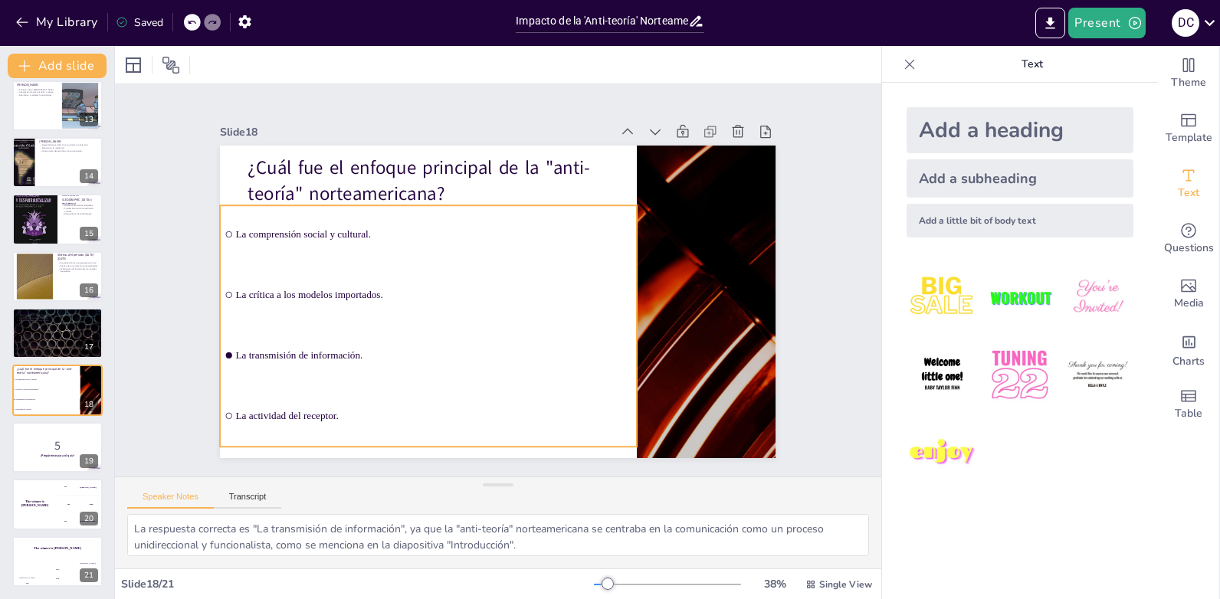
checkbox input "true"
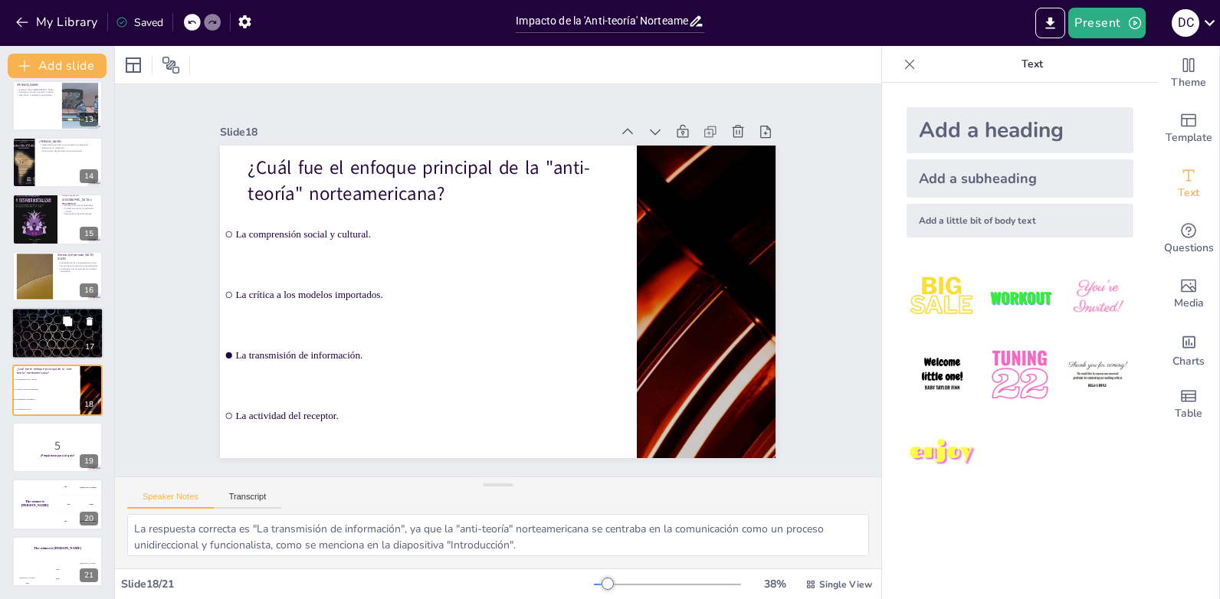
checkbox input "true"
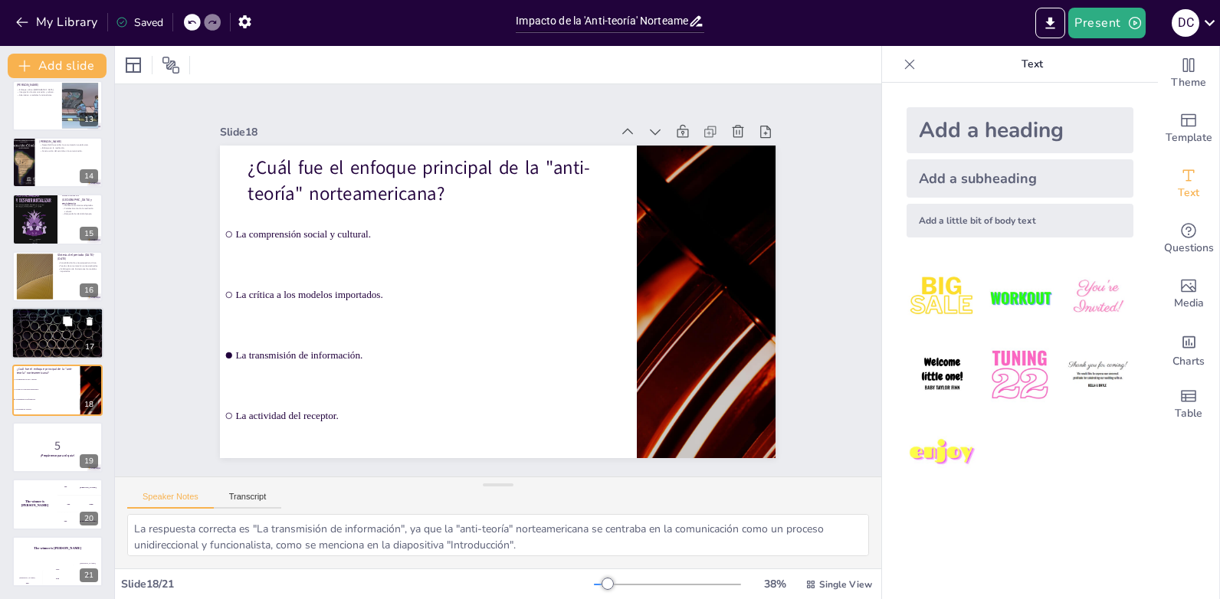
checkbox input "true"
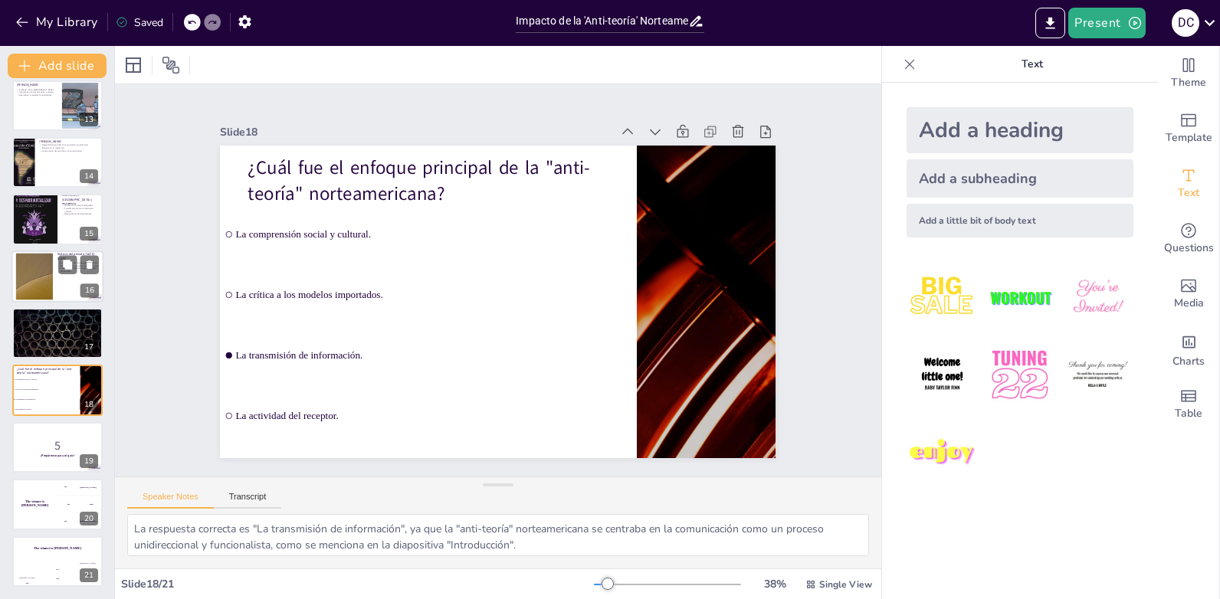
click at [51, 288] on div at bounding box center [34, 276] width 83 height 47
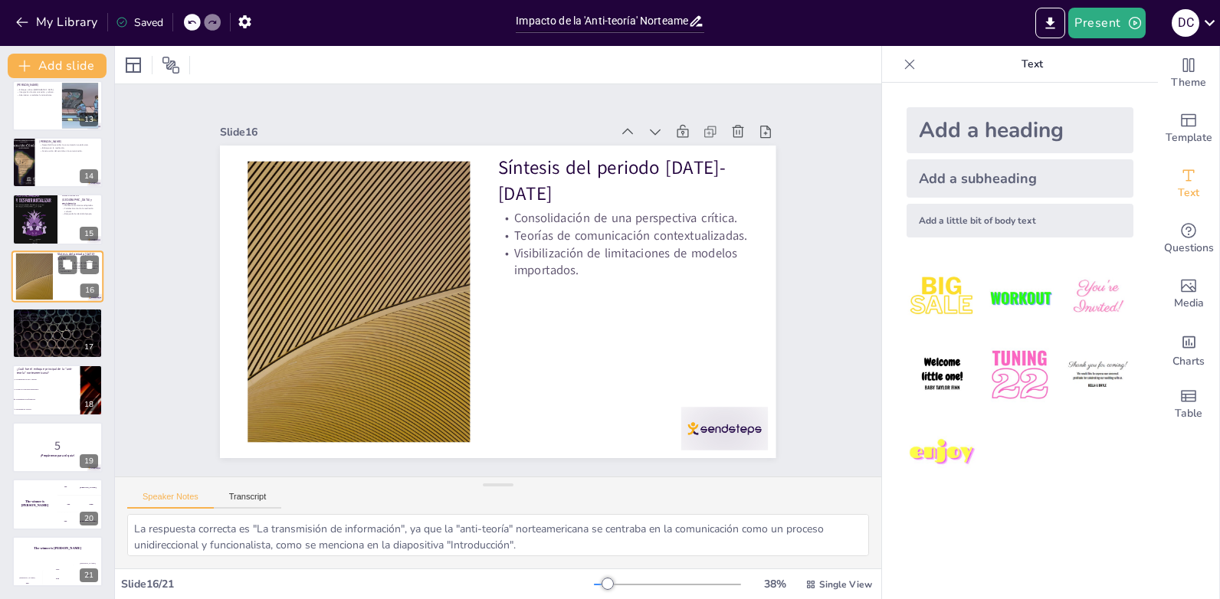
checkbox input "true"
type textarea "La consolidación de una perspectiva crítica es fundamental para desafiar los mo…"
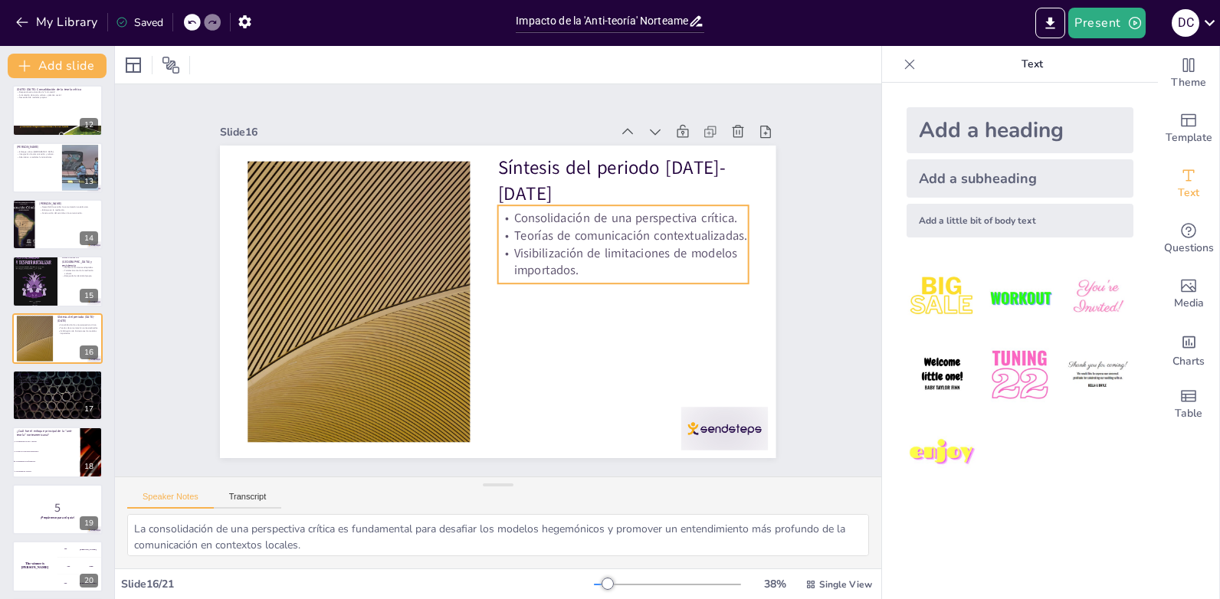
click at [609, 218] on p "Consolidación de una perspectiva crítica." at bounding box center [623, 219] width 250 height 18
click at [609, 218] on p "Consolidación de una perspectiva crítica." at bounding box center [629, 232] width 251 height 44
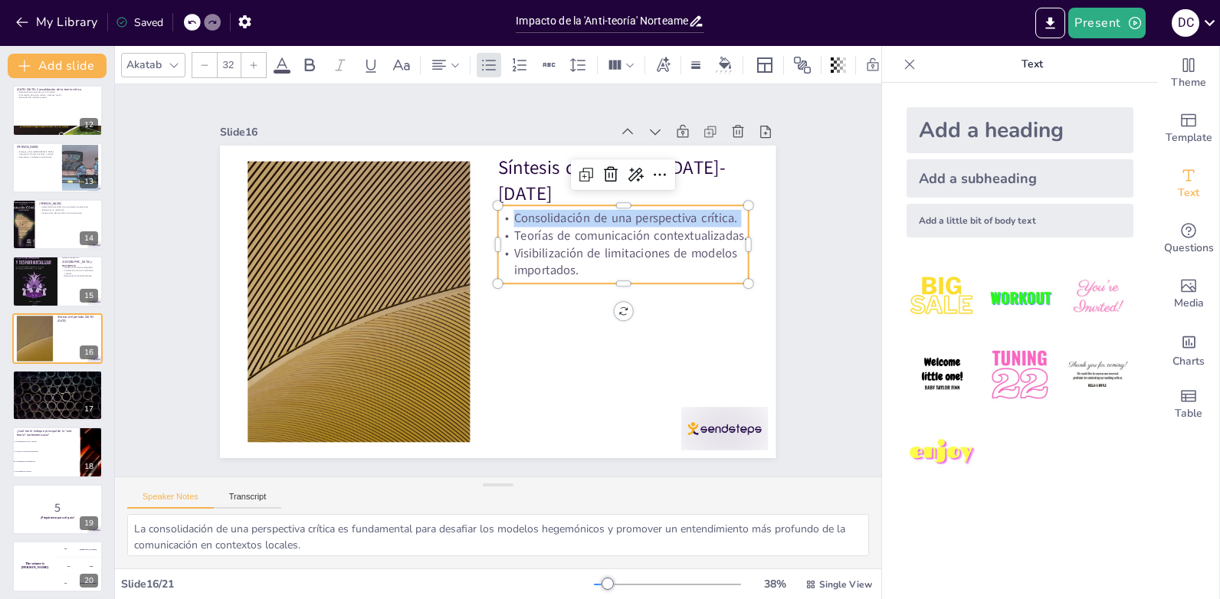
click at [609, 218] on p "Consolidación de una perspectiva crítica." at bounding box center [629, 232] width 251 height 44
click at [592, 235] on p "Teorías de comunicación contextualizadas." at bounding box center [630, 262] width 248 height 69
click at [592, 235] on p "Teorías de comunicación contextualizadas." at bounding box center [623, 236] width 250 height 18
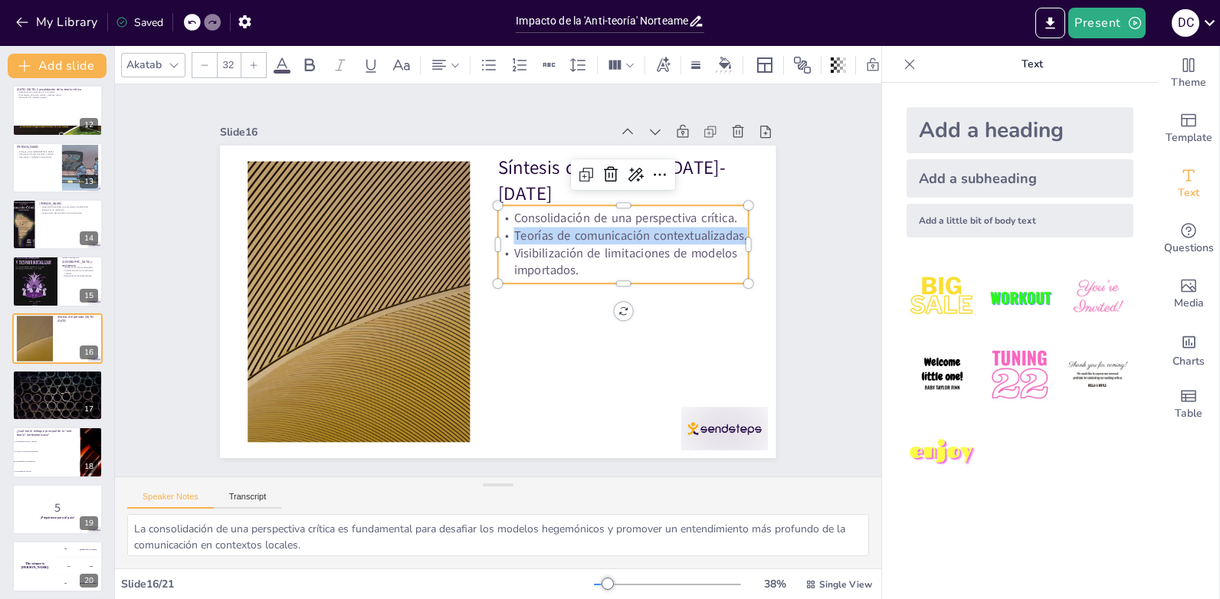
click at [592, 235] on p "Teorías de comunicación contextualizadas." at bounding box center [627, 249] width 251 height 43
click at [547, 251] on p "Visibilización de limitaciones de modelos importados." at bounding box center [624, 275] width 252 height 61
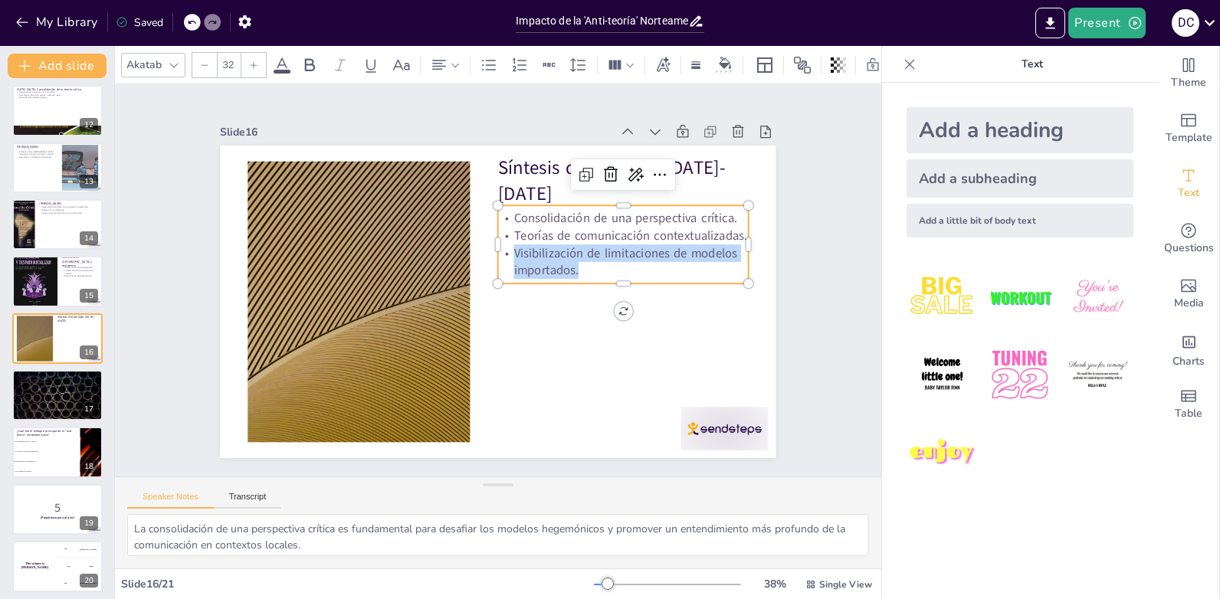
click at [547, 251] on p "Visibilización de limitaciones de modelos importados." at bounding box center [624, 275] width 252 height 61
click at [594, 268] on p "Visibilización de limitaciones de modelos importados." at bounding box center [623, 262] width 250 height 34
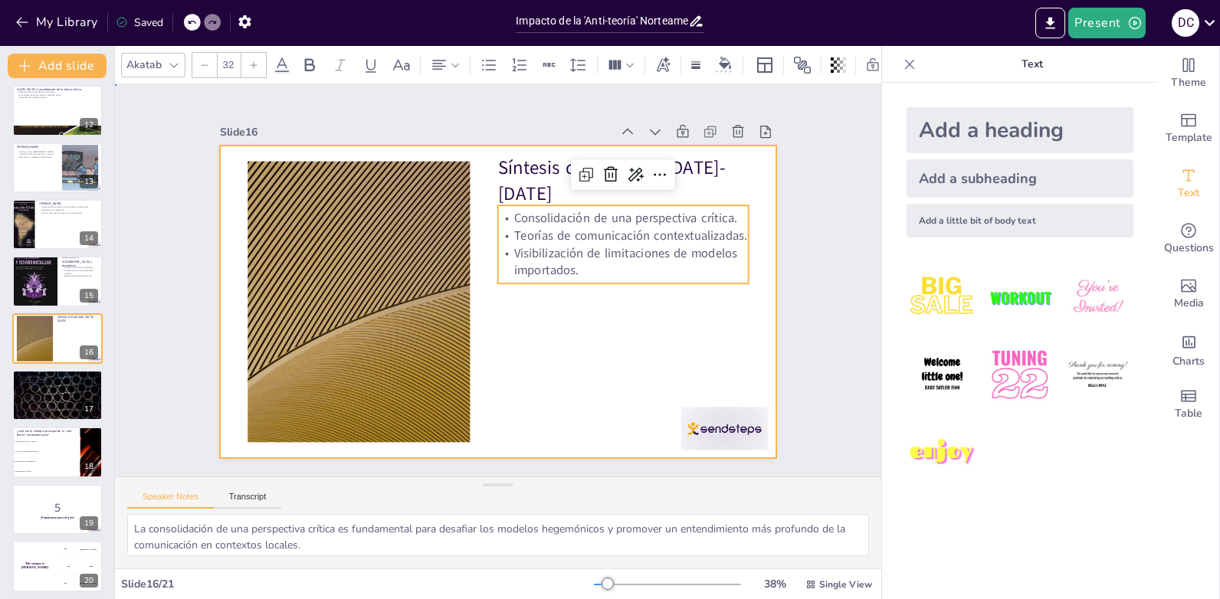
click at [648, 372] on div at bounding box center [498, 302] width 556 height 313
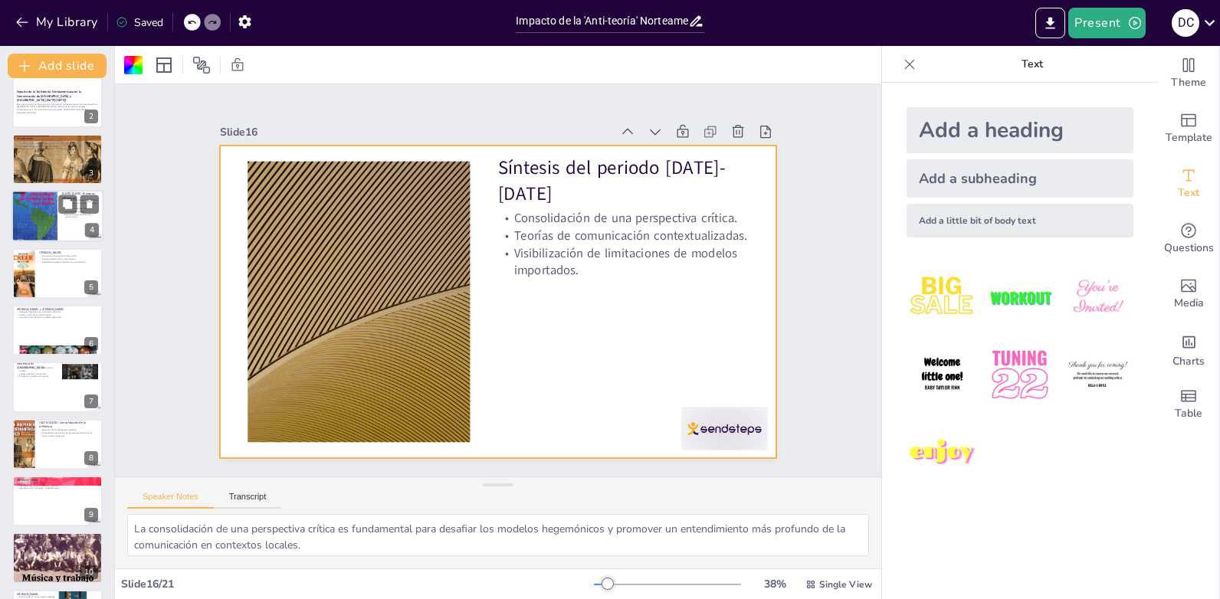
scroll to position [0, 0]
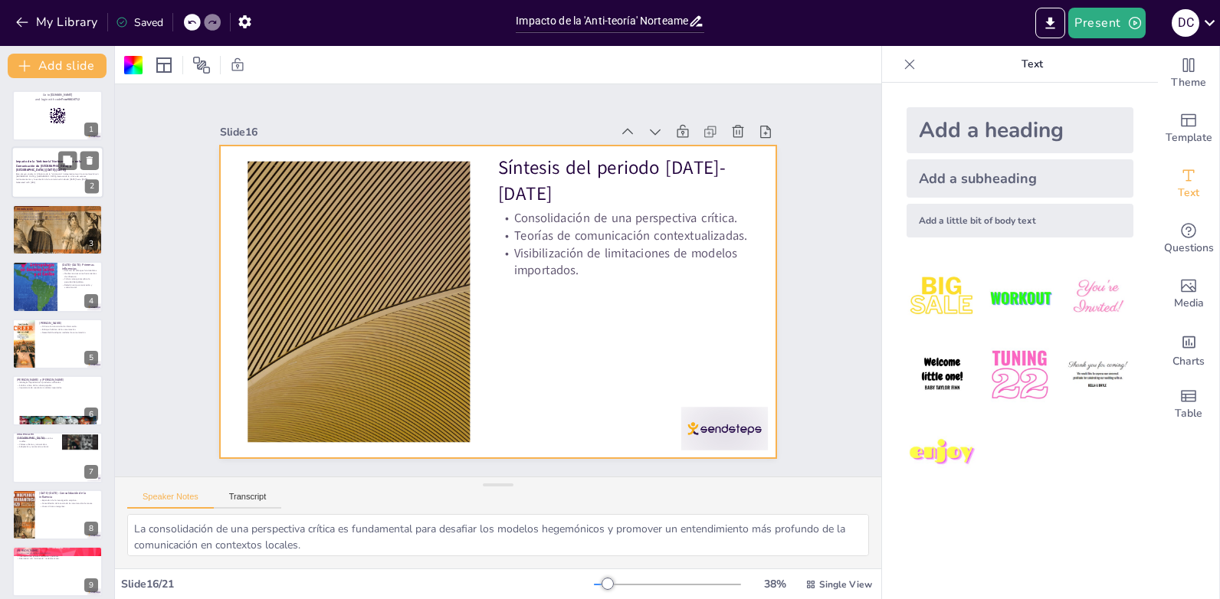
click at [58, 173] on p "Este ensayo analiza la influencia de la “anti-teoría” norteamericana en la comu…" at bounding box center [57, 176] width 83 height 8
checkbox input "true"
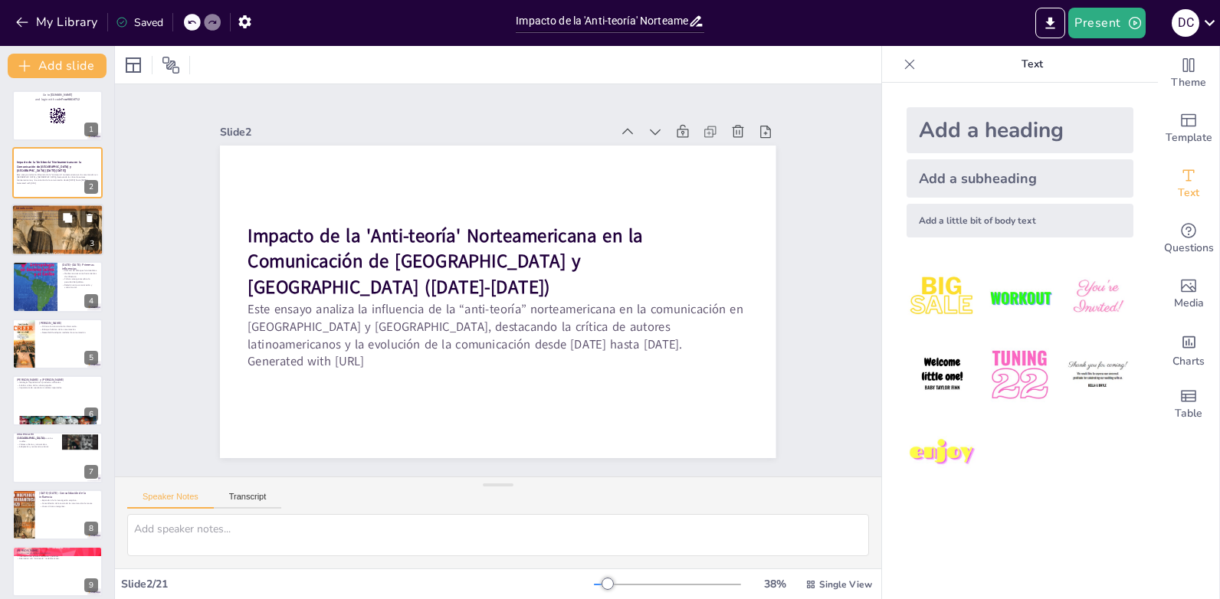
click at [48, 222] on div at bounding box center [57, 230] width 92 height 142
checkbox input "true"
type textarea "La idea de que la comunicación es un campo interdisciplinario resalta la import…"
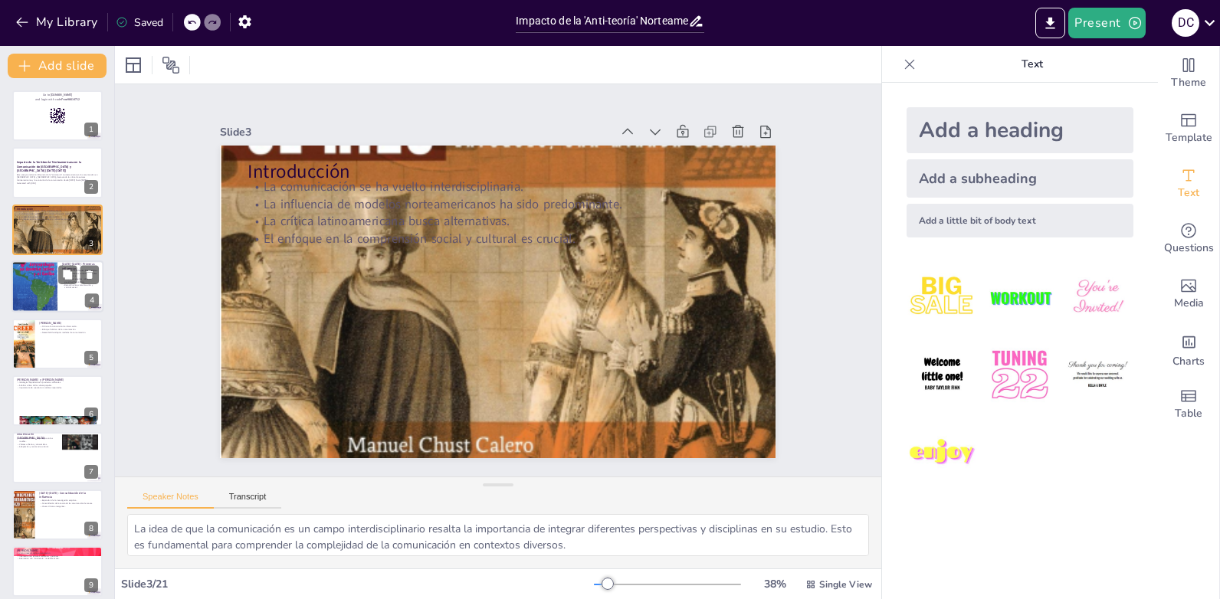
click at [40, 289] on div at bounding box center [34, 286] width 46 height 61
checkbox input "true"
type textarea "Durante este periodo, los enfoques funcionalistas se convirtieron en la norma, …"
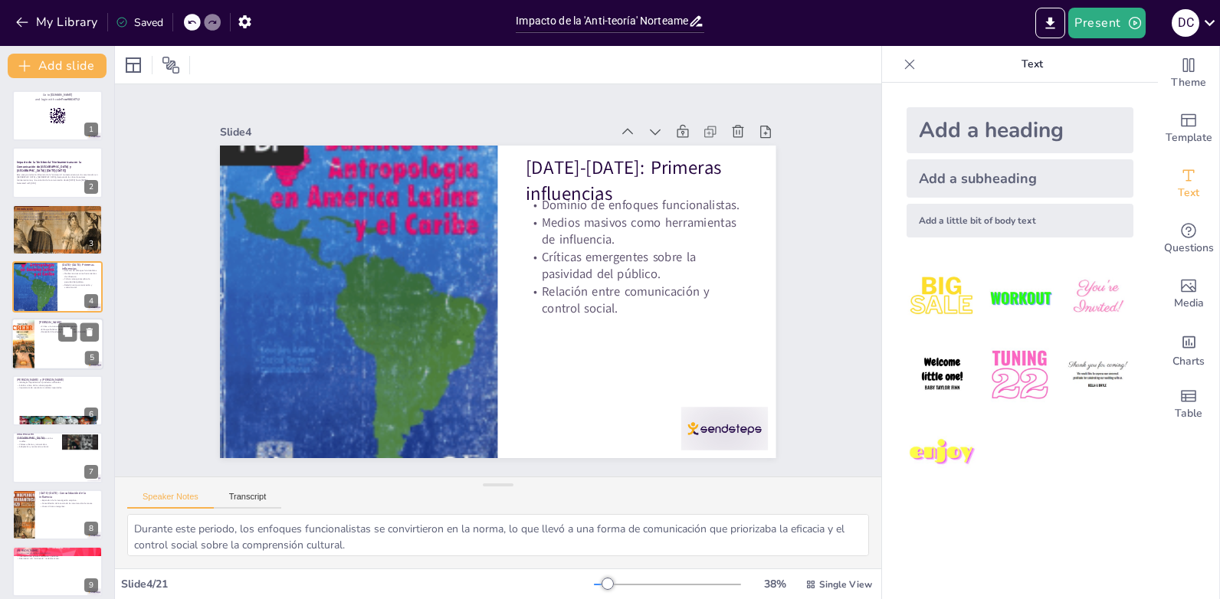
click at [47, 340] on div at bounding box center [57, 344] width 92 height 52
checkbox input "true"
type textarea "La crítica [PERSON_NAME] a la visión tradicional es esencial para cuestionar la…"
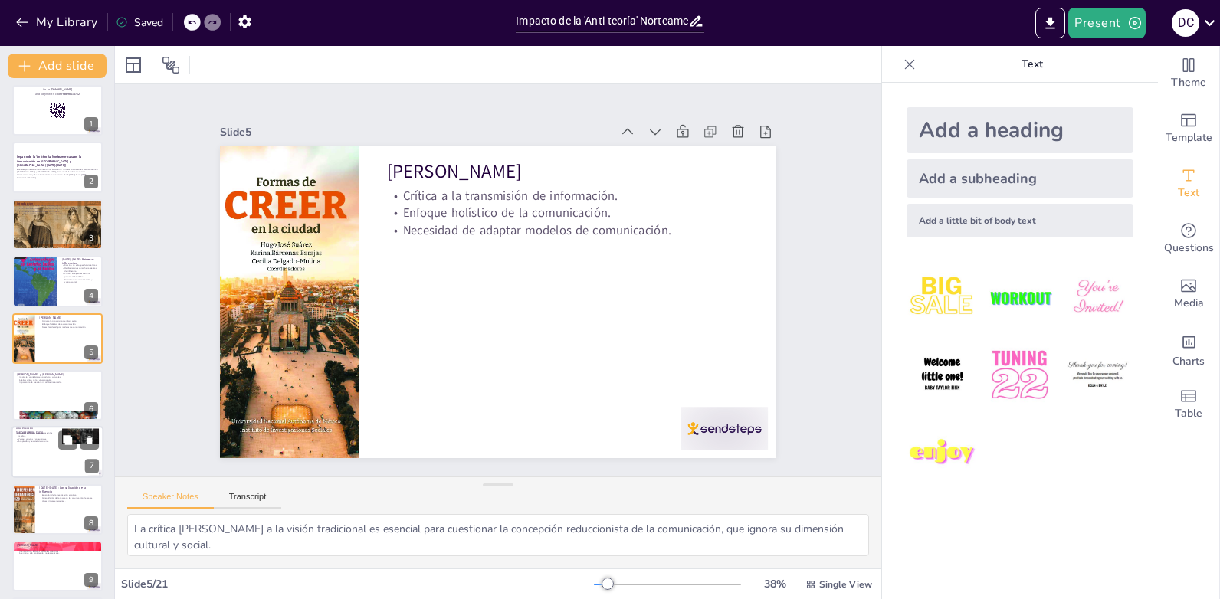
click at [41, 379] on p "Análisis crítico de la cultura popular." at bounding box center [57, 380] width 81 height 3
checkbox input "true"
type textarea "La identificación de ideologías capitalistas en productos culturales es crucial…"
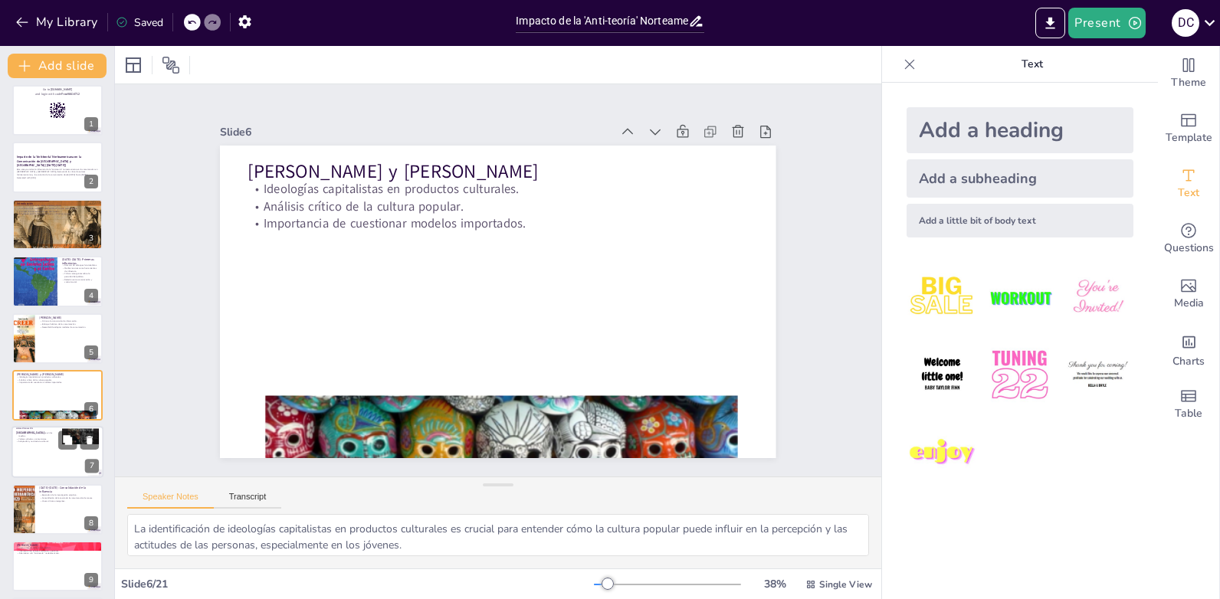
scroll to position [62, 0]
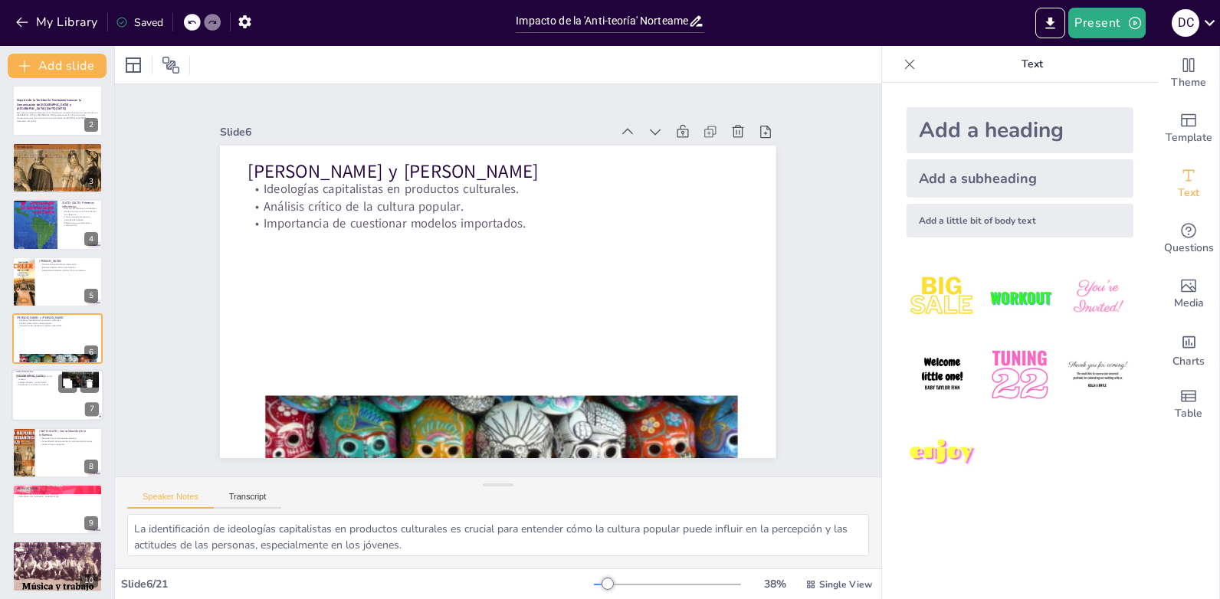
click at [40, 405] on div at bounding box center [57, 396] width 92 height 52
checkbox input "true"
type textarea "La importación de modelos culturales ha tenido un impacto significativo en la f…"
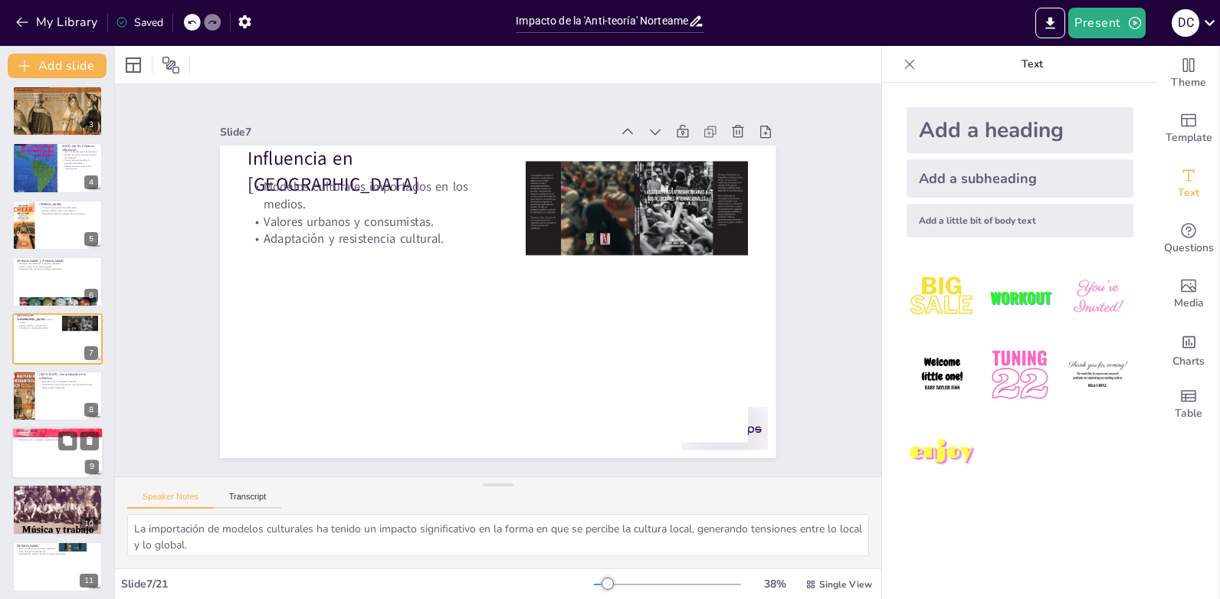
click at [40, 451] on div at bounding box center [57, 453] width 92 height 52
checkbox input "true"
type textarea "La visión integral [PERSON_NAME] es fundamental para entender la complejidad de…"
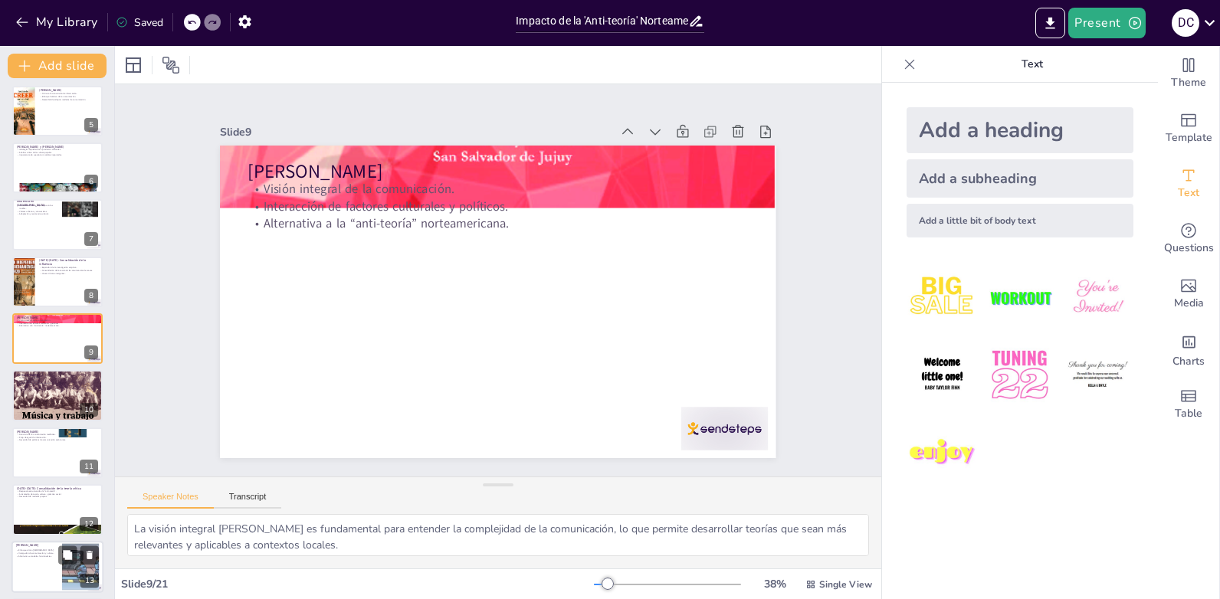
scroll to position [386, 0]
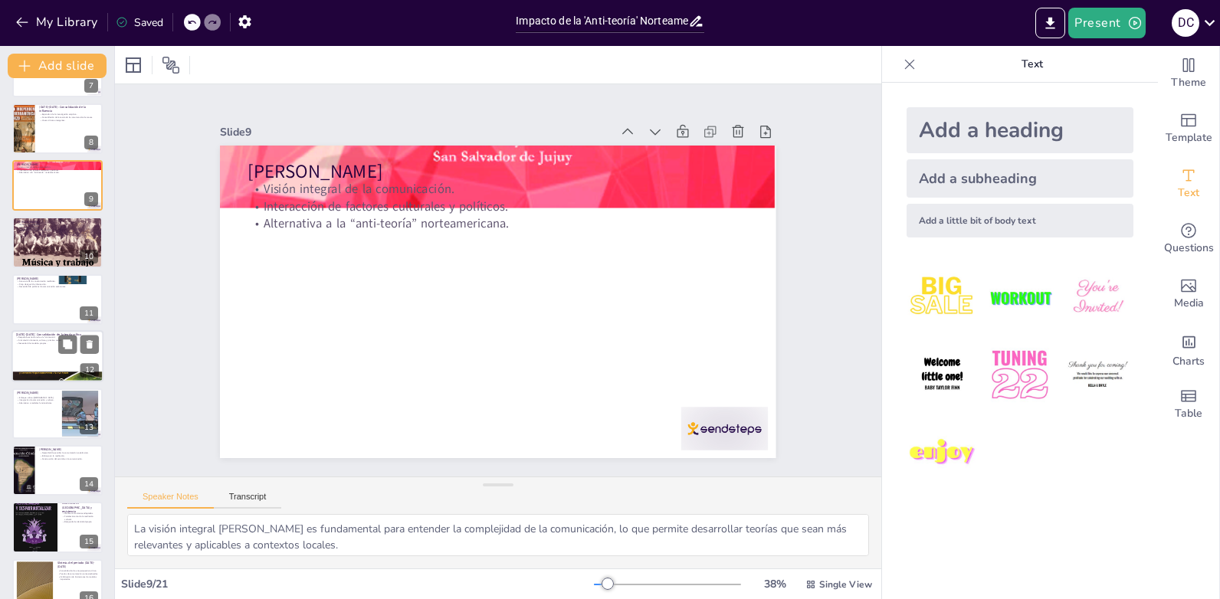
click at [39, 356] on div at bounding box center [57, 356] width 92 height 52
checkbox input "true"
type textarea "La respuesta estructurada a la “anti-teoría” indica un movimiento hacia la crea…"
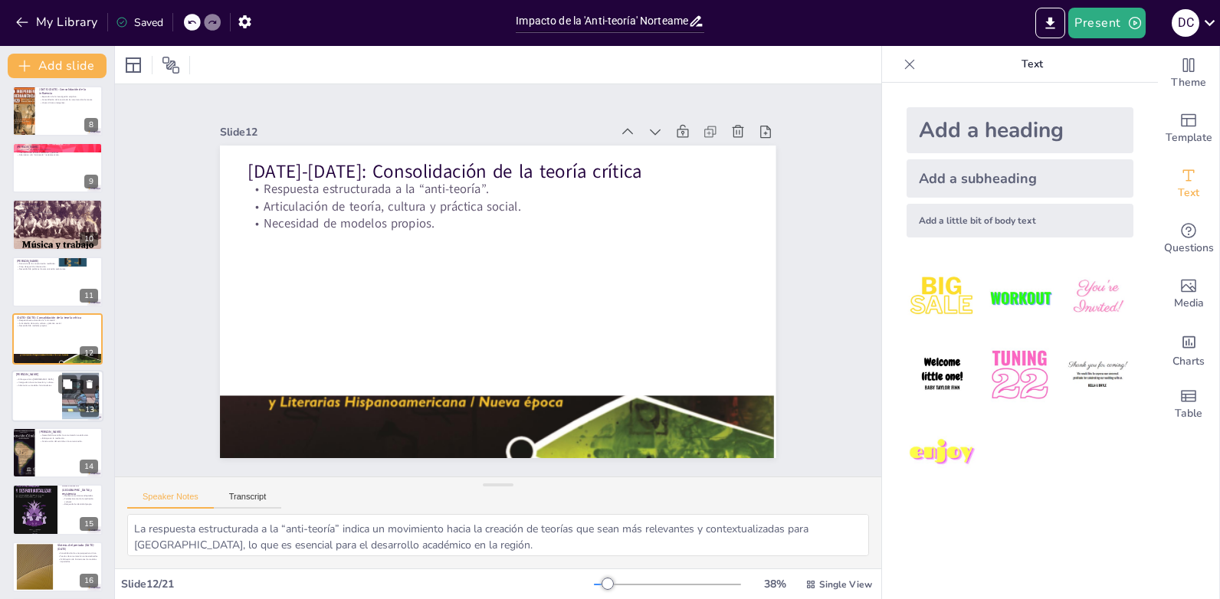
click at [41, 400] on div at bounding box center [57, 396] width 92 height 52
checkbox input "true"
type textarea "El enfoque crítico latinoamericano es esencial para desarrollar teorías que sea…"
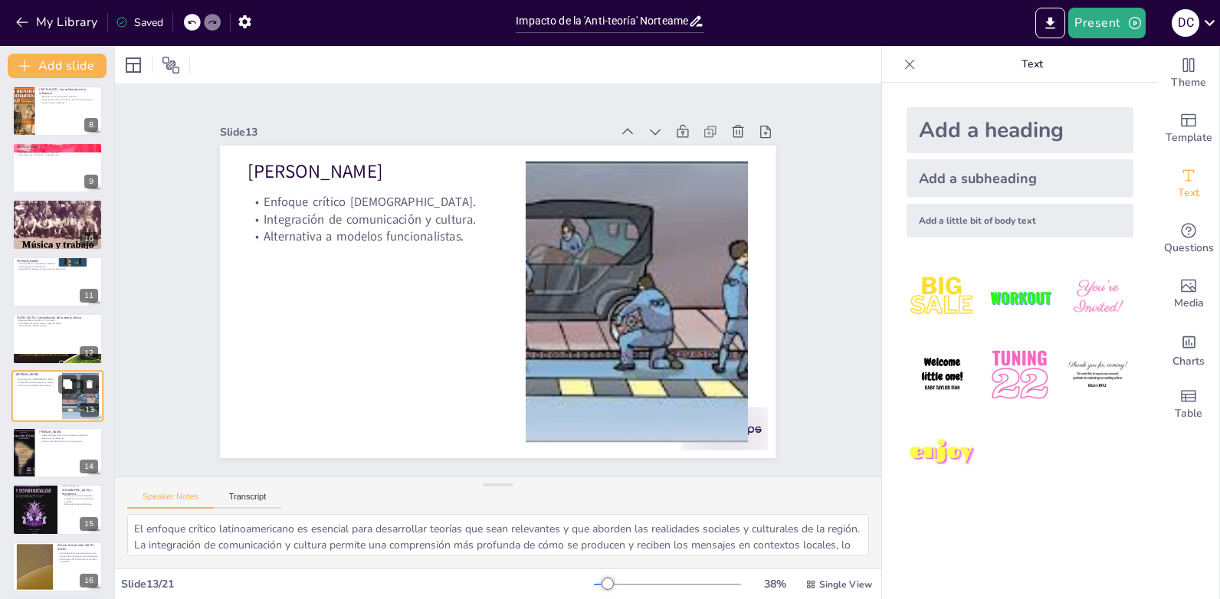
scroll to position [461, 0]
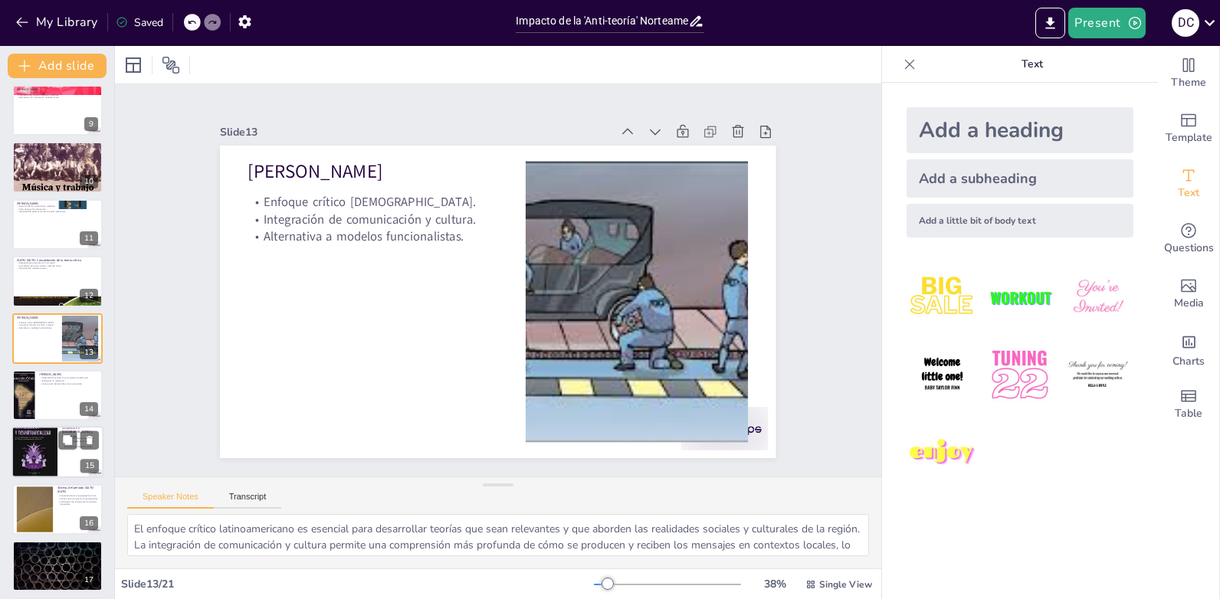
click at [38, 447] on div at bounding box center [34, 452] width 46 height 61
checkbox input "true"
type textarea "La aparición de medios comunitarios adaptados es un signo positivo de resistenc…"
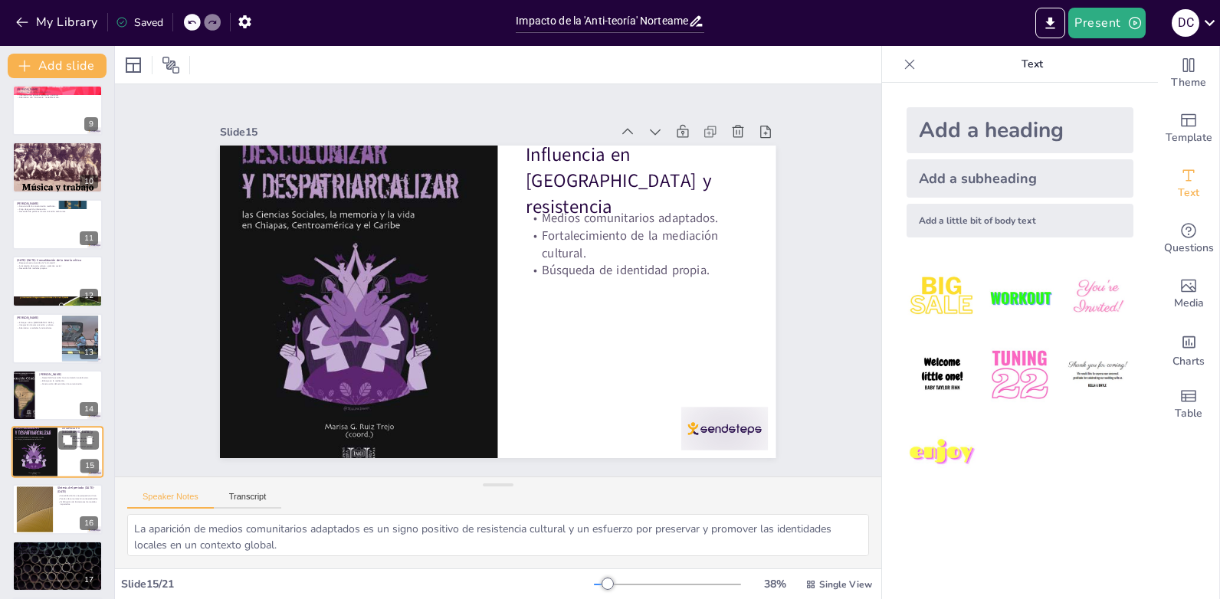
scroll to position [575, 0]
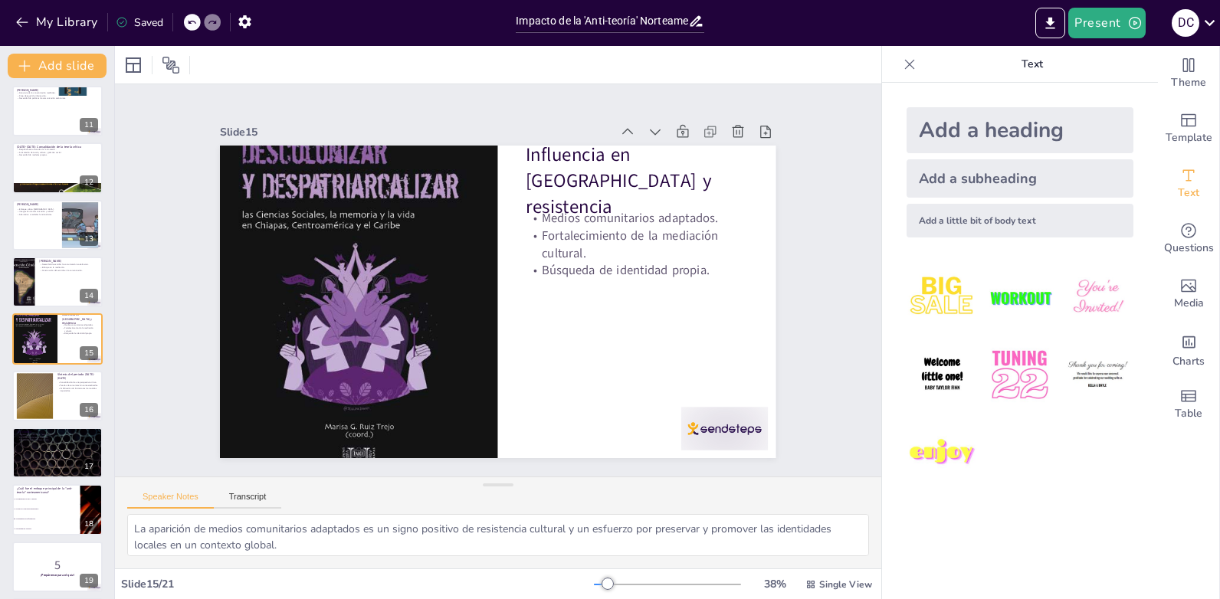
checkbox input "true"
click at [26, 488] on p "¿Cuál fue el enfoque principal de la "anti-teoría" norteamericana?" at bounding box center [46, 490] width 60 height 8
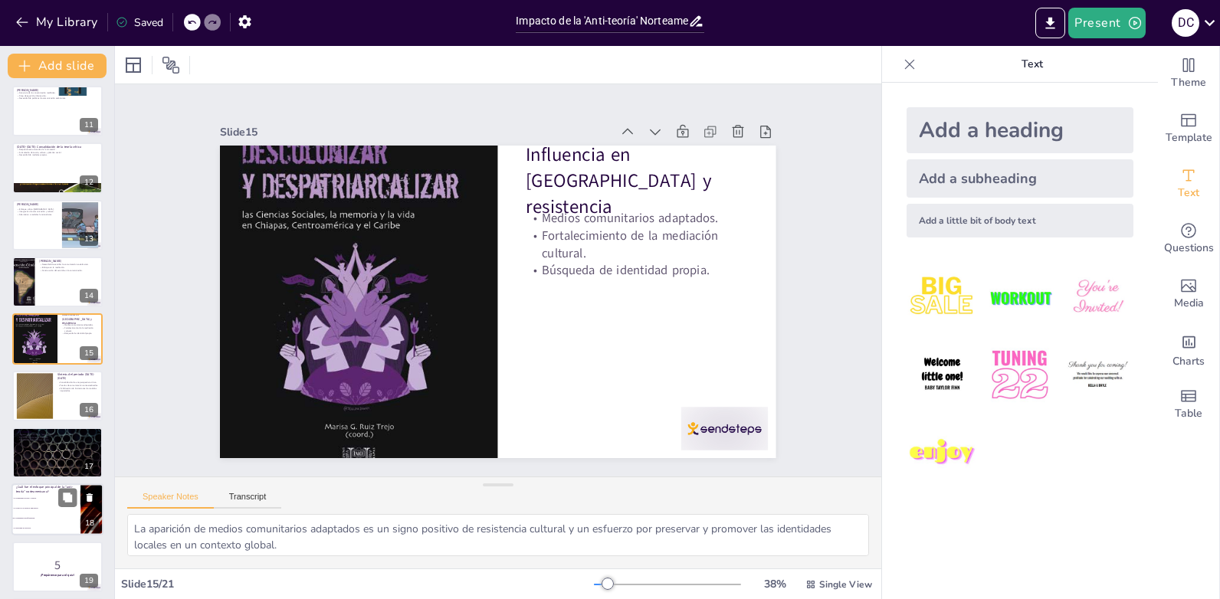
checkbox input "true"
type textarea "La respuesta correcta es "La transmisión de información", ya que la "anti-teorí…"
checkbox input "true"
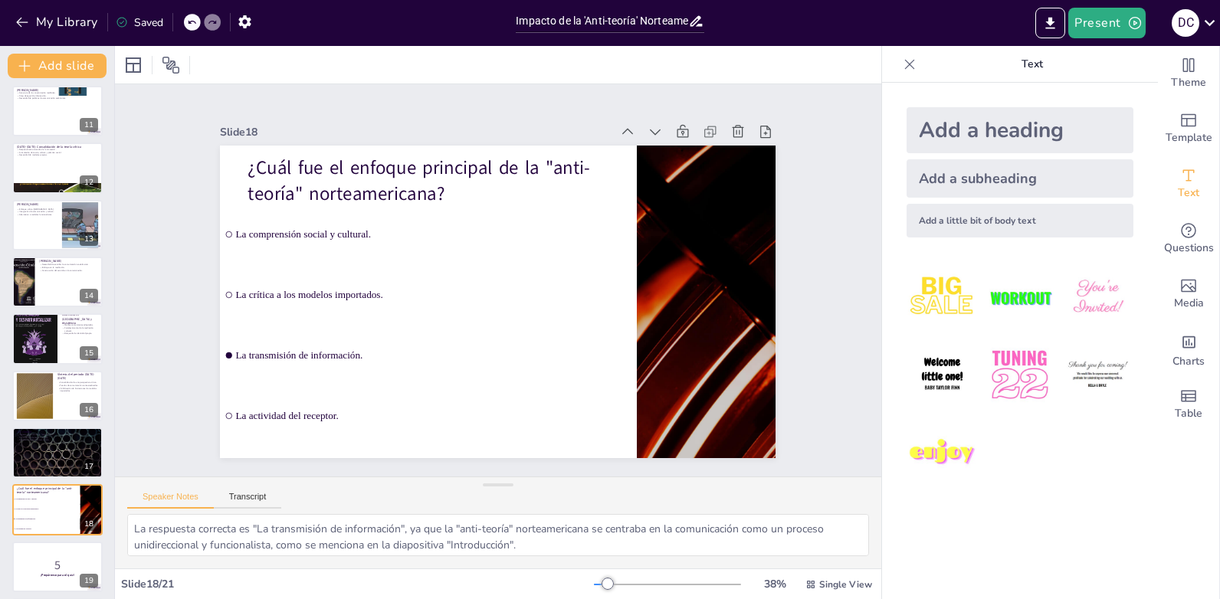
scroll to position [694, 0]
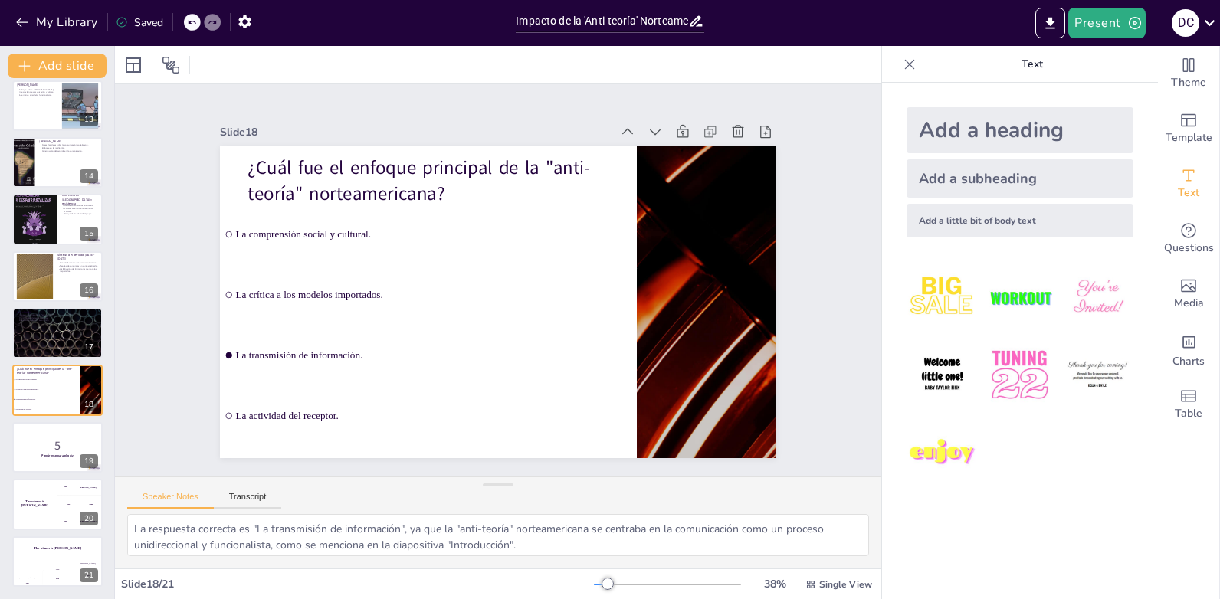
checkbox input "true"
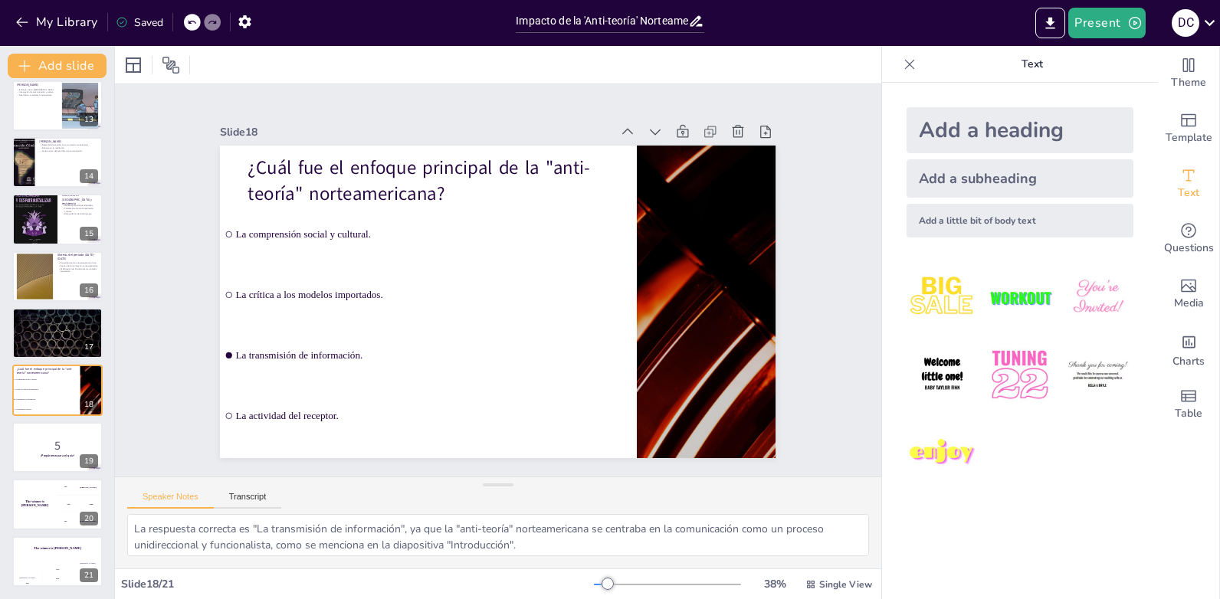
checkbox input "true"
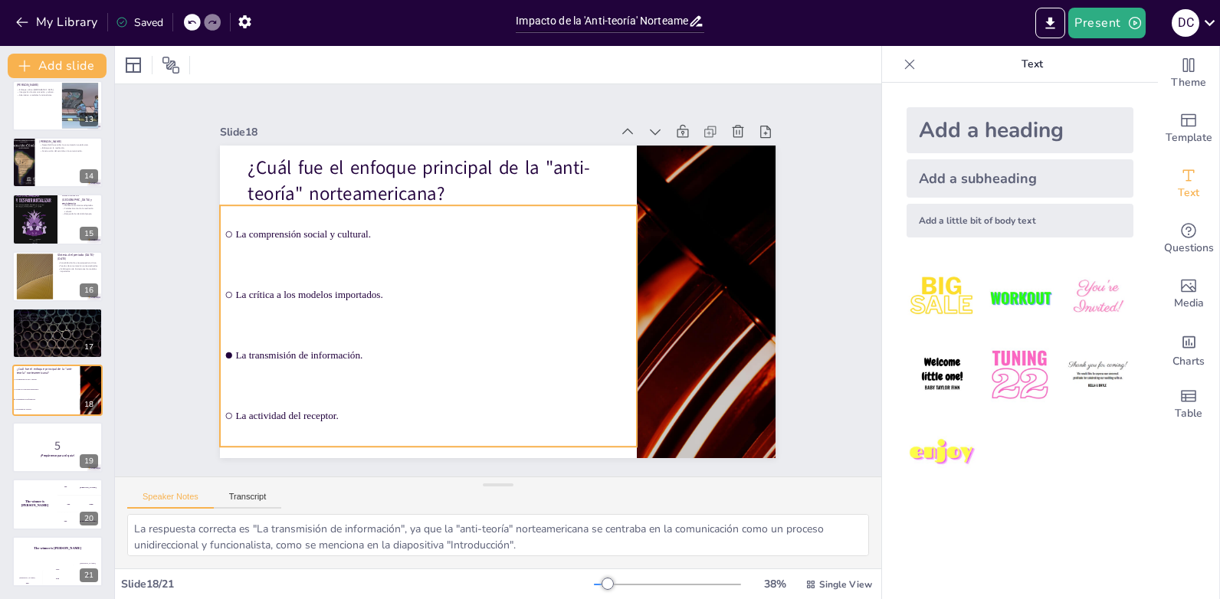
checkbox input "true"
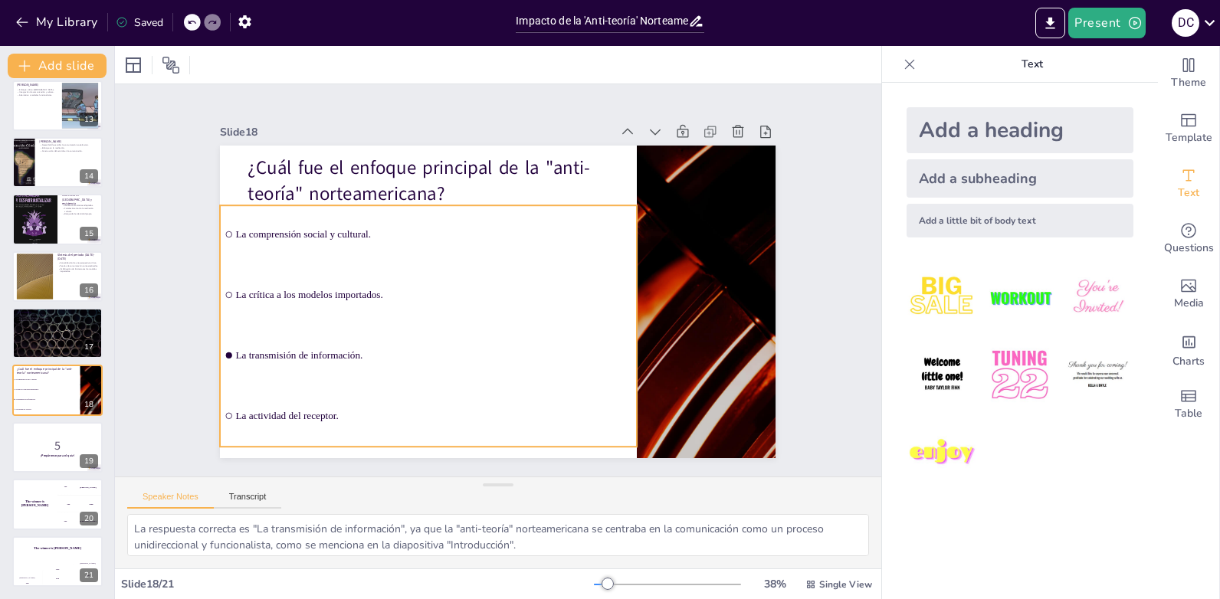
checkbox input "true"
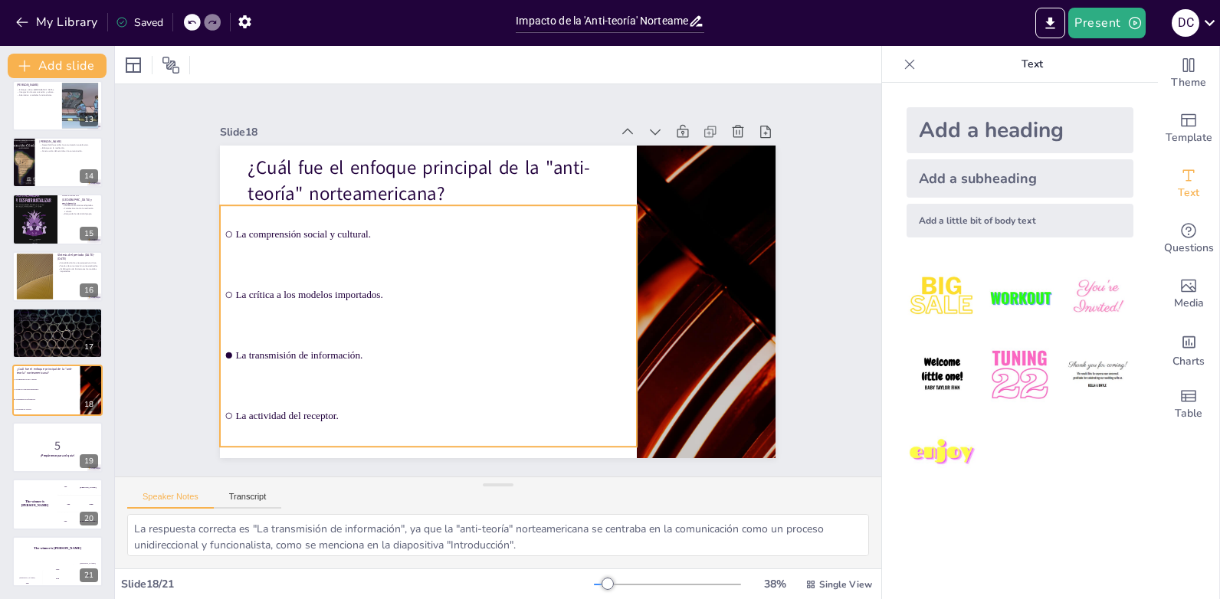
checkbox input "true"
